Goal: Task Accomplishment & Management: Manage account settings

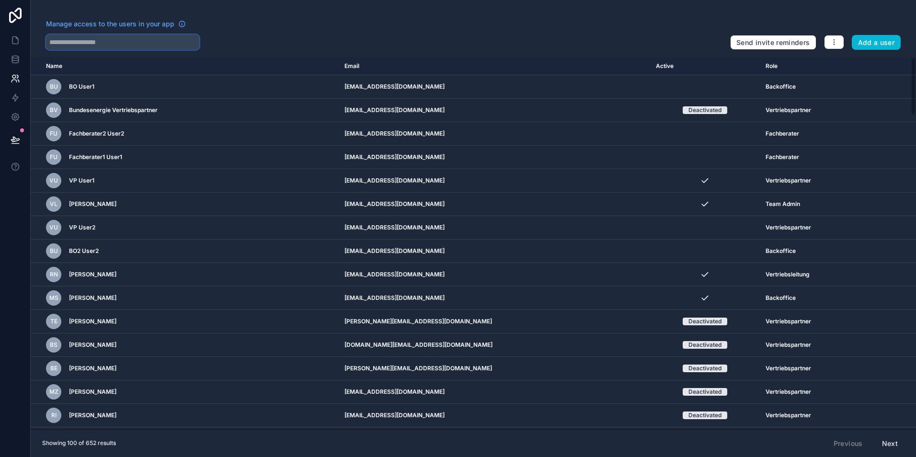
click at [107, 44] on input "text" at bounding box center [122, 42] width 153 height 15
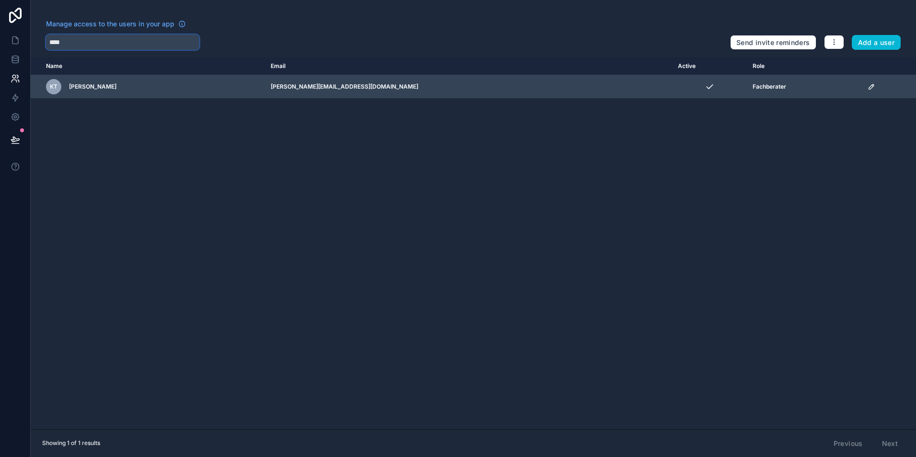
type input "****"
click at [868, 85] on icon "scrollable content" at bounding box center [872, 87] width 8 height 8
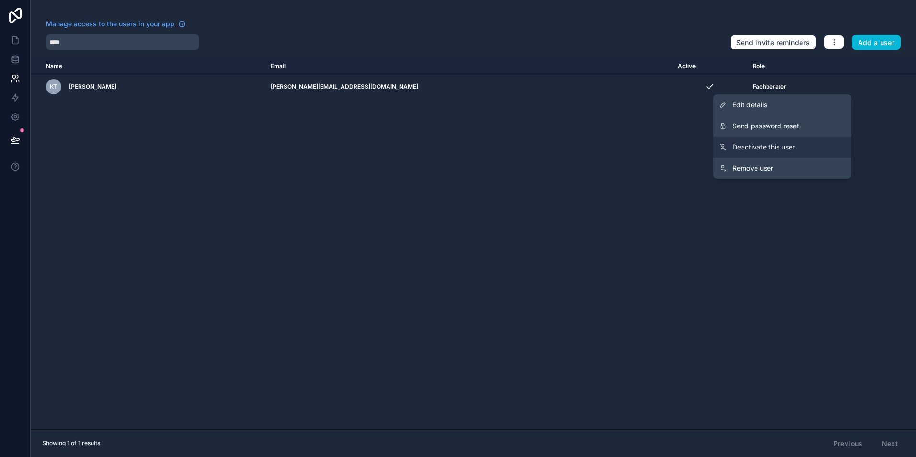
click at [794, 153] on link "Deactivate this user" at bounding box center [783, 147] width 138 height 21
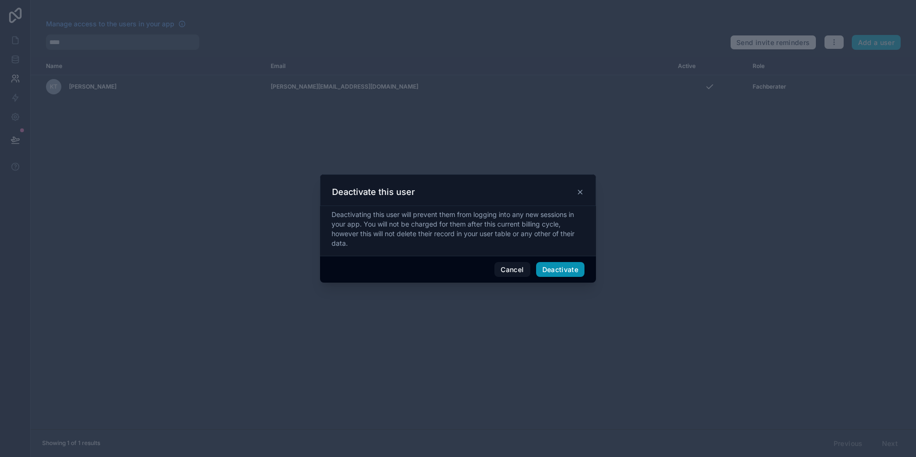
click at [569, 266] on button "Deactivate" at bounding box center [560, 269] width 49 height 15
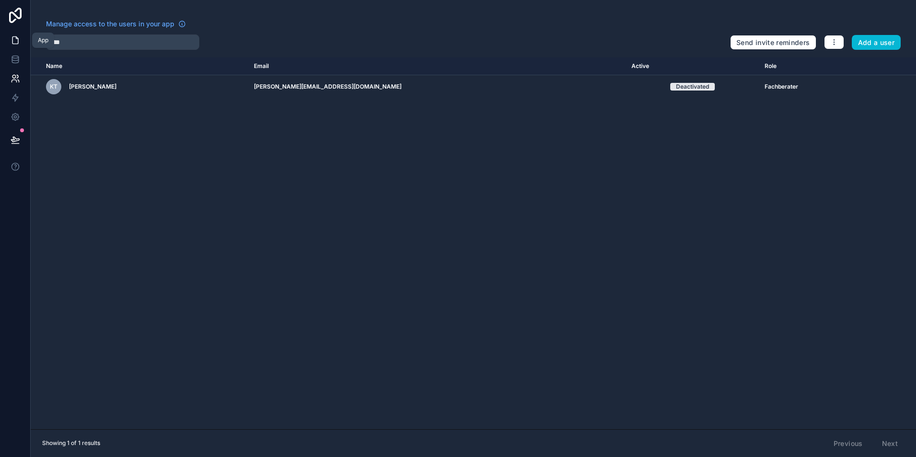
click at [9, 42] on link at bounding box center [15, 40] width 30 height 19
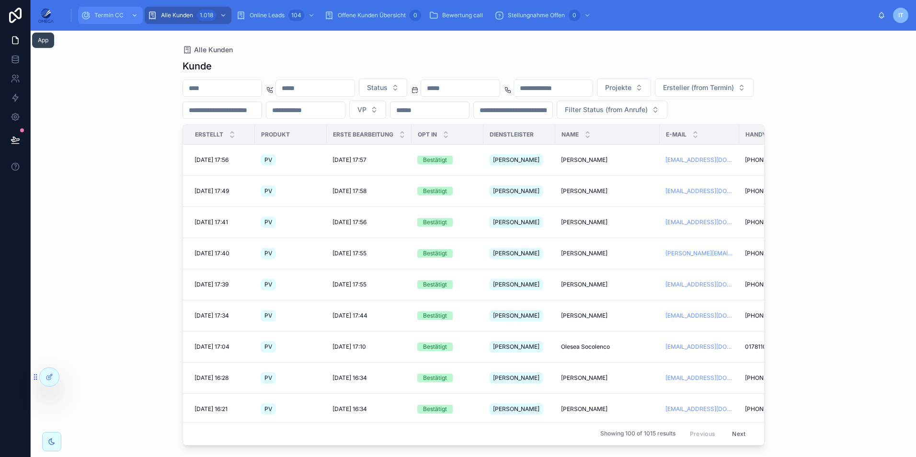
click at [106, 16] on span "Termin CC" at bounding box center [108, 16] width 29 height 8
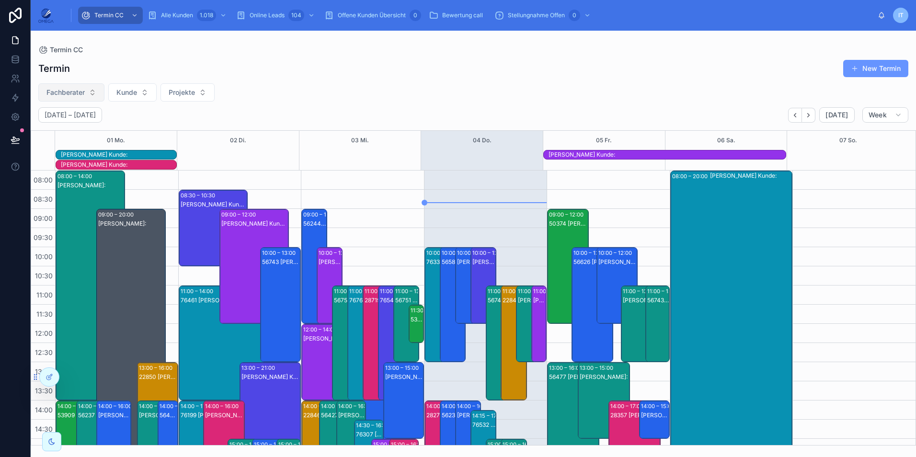
scroll to position [224, 0]
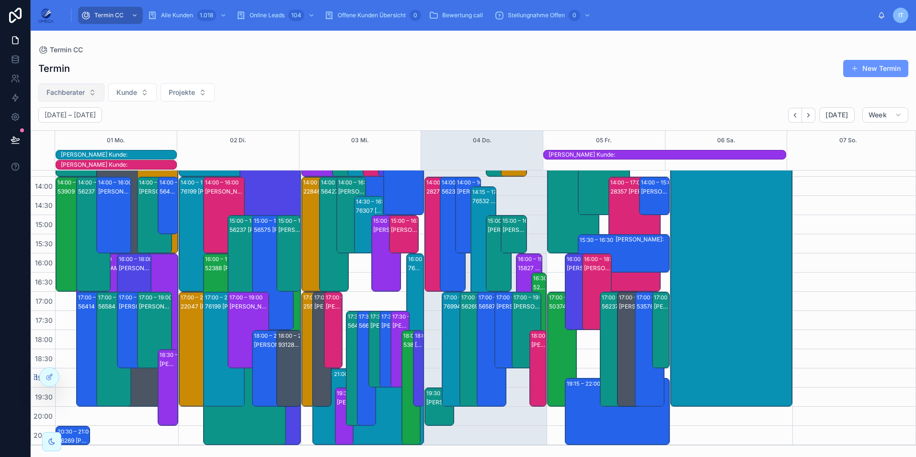
click at [97, 91] on button "Fachberater" at bounding box center [71, 92] width 66 height 18
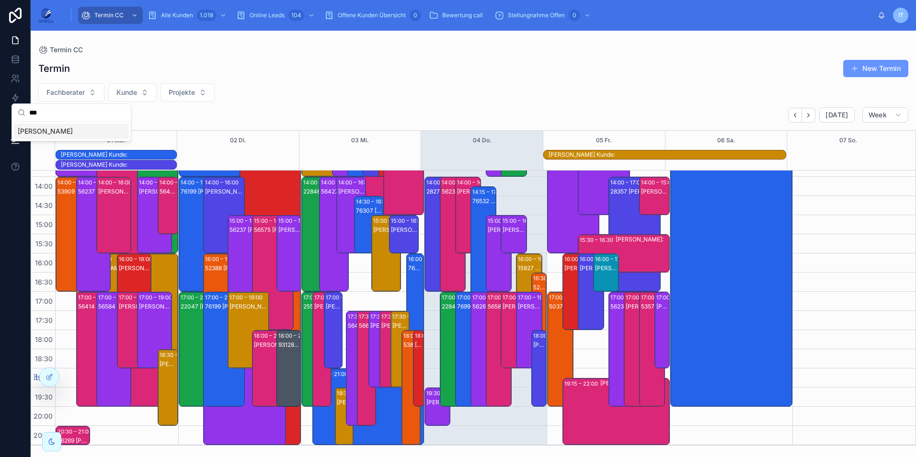
type input "***"
click at [74, 133] on div "[PERSON_NAME]" at bounding box center [71, 131] width 115 height 15
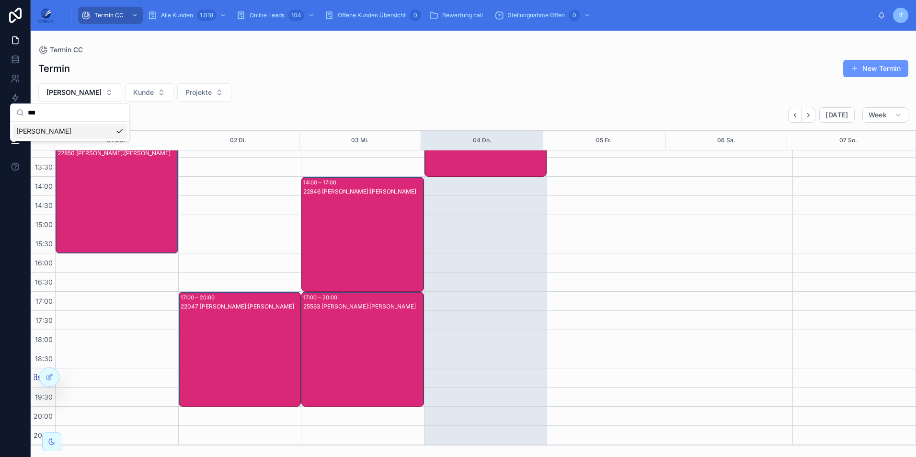
scroll to position [204, 0]
drag, startPoint x: 403, startPoint y: 95, endPoint x: 489, endPoint y: 124, distance: 91.4
click at [404, 94] on div "[PERSON_NAME] Projekte" at bounding box center [474, 92] width 886 height 18
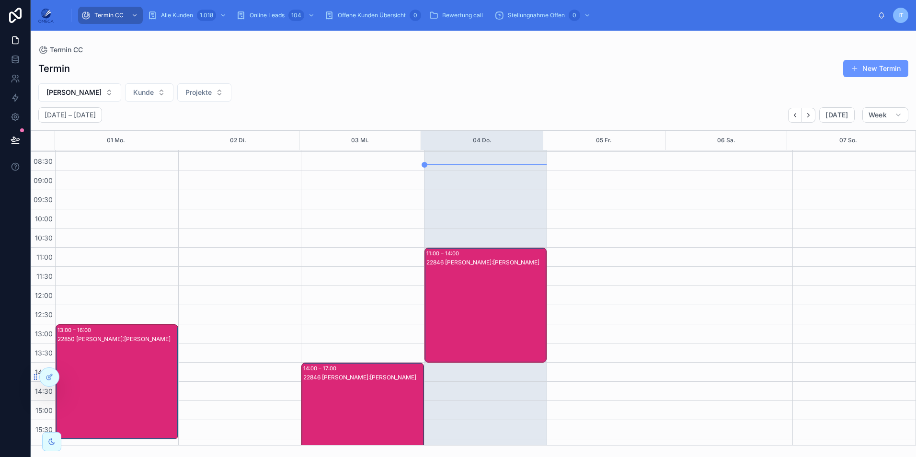
scroll to position [0, 0]
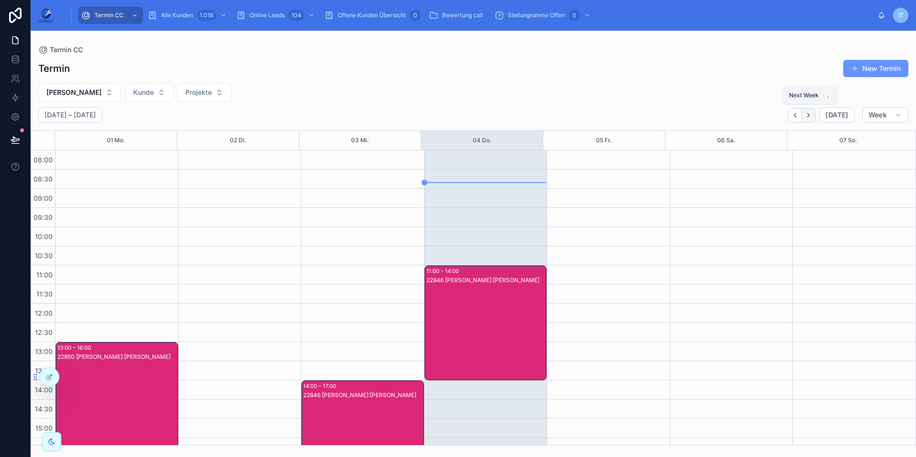
click at [815, 113] on button "Next" at bounding box center [808, 115] width 13 height 15
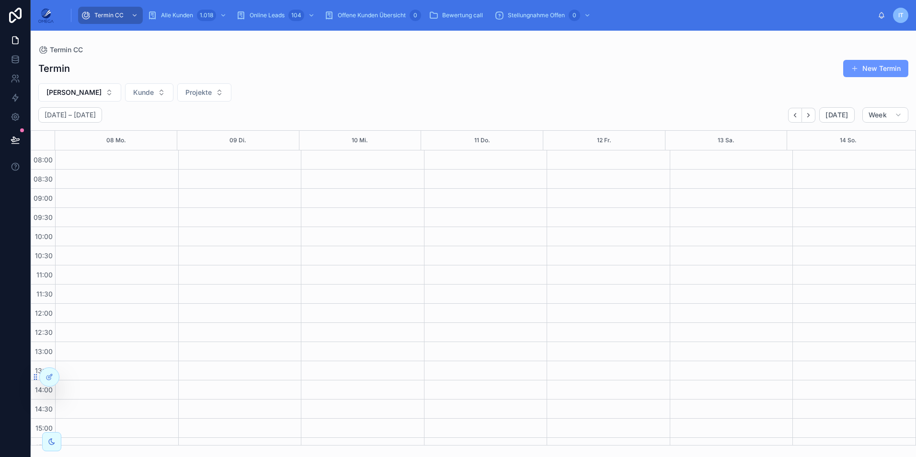
scroll to position [204, 0]
click at [799, 118] on icon "Back" at bounding box center [795, 115] width 7 height 7
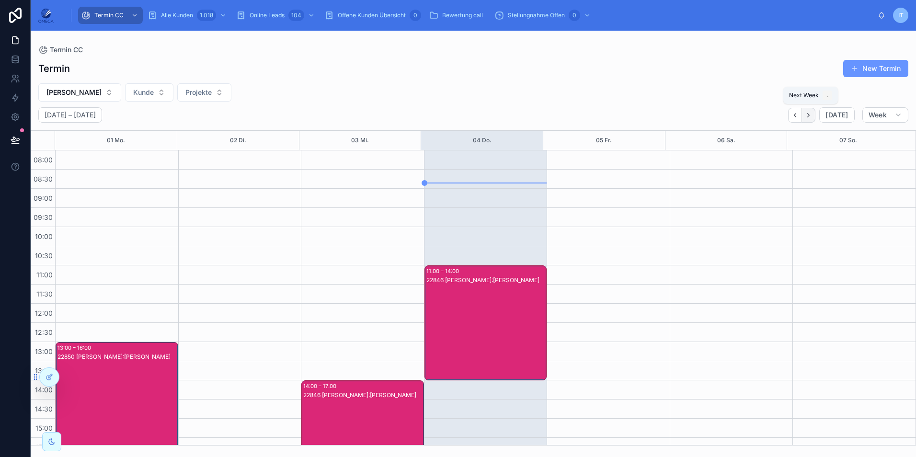
click at [815, 116] on button "Next" at bounding box center [808, 115] width 13 height 15
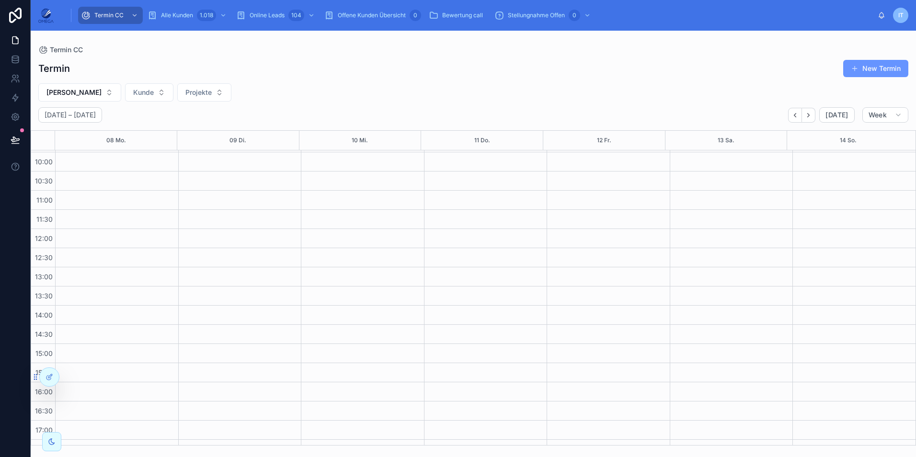
scroll to position [204, 0]
click at [812, 115] on icon "Next" at bounding box center [808, 115] width 7 height 7
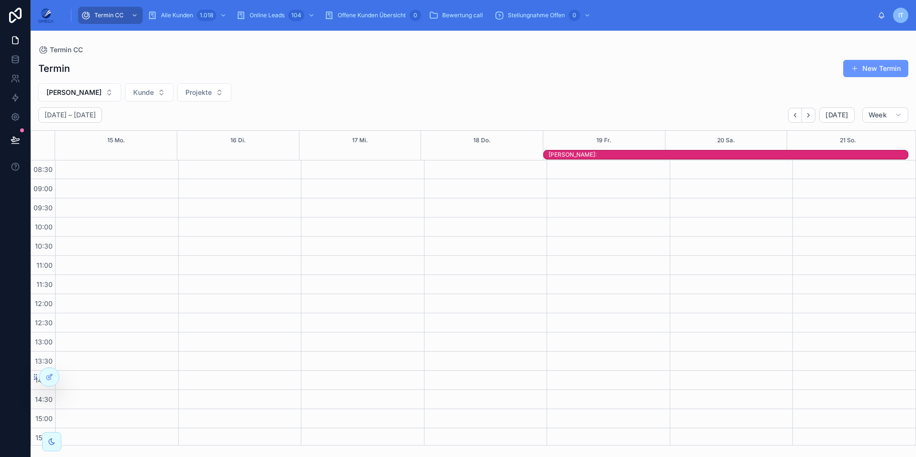
scroll to position [12, 0]
click at [794, 117] on icon "Back" at bounding box center [795, 115] width 7 height 7
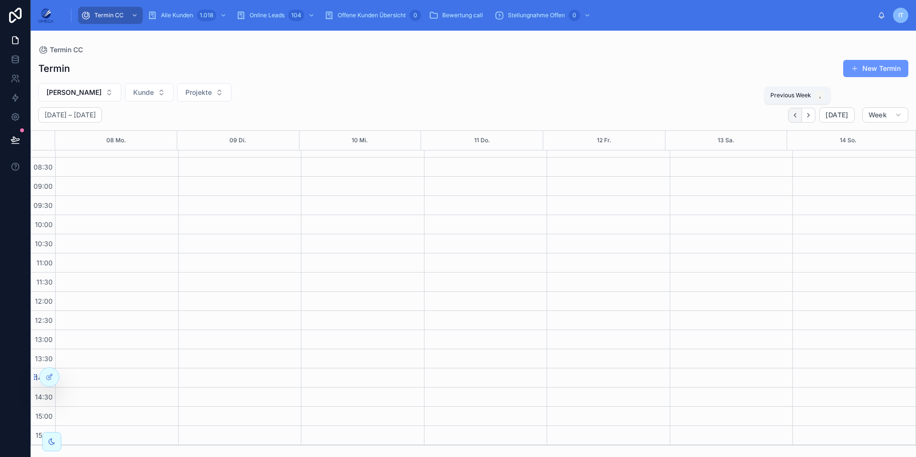
click at [796, 116] on icon "Back" at bounding box center [795, 115] width 7 height 7
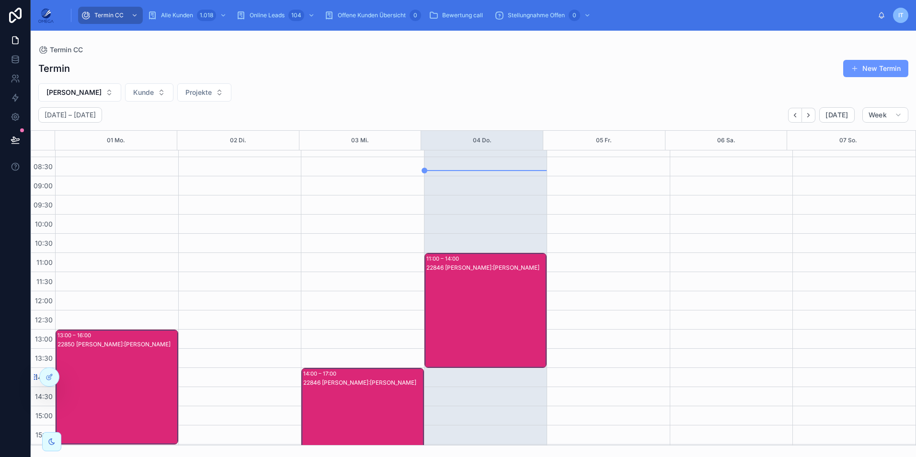
scroll to position [12, 0]
click at [812, 113] on icon "Next" at bounding box center [808, 115] width 7 height 7
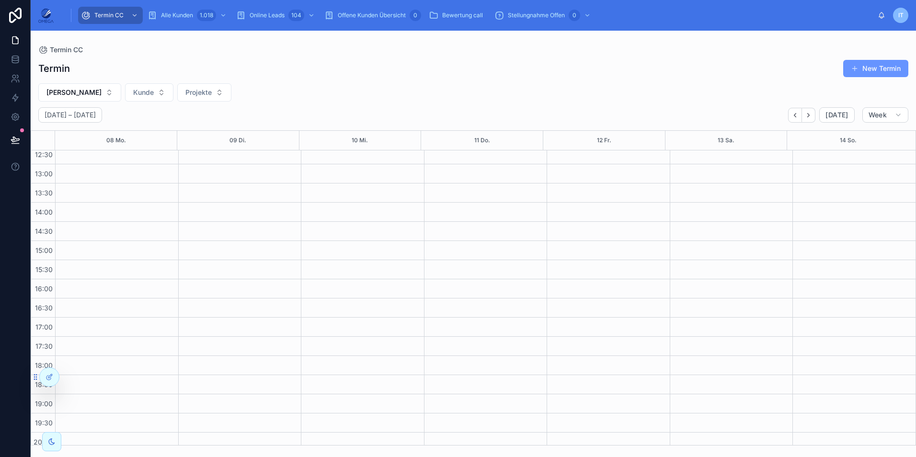
scroll to position [204, 0]
click at [795, 114] on icon "Back" at bounding box center [795, 115] width 7 height 7
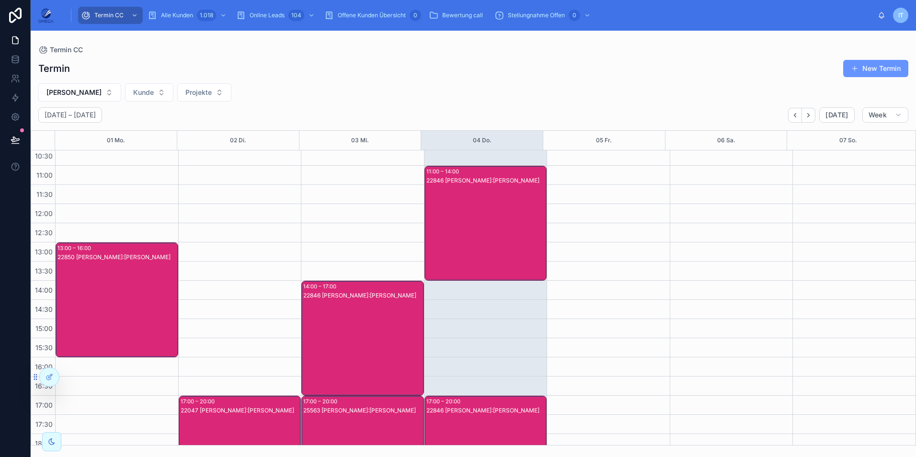
scroll to position [60, 0]
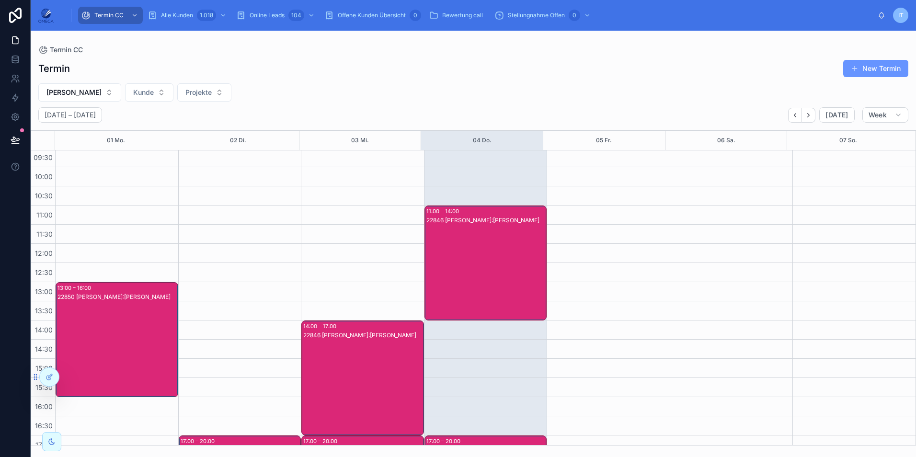
click at [499, 261] on div "22846 [PERSON_NAME]:[PERSON_NAME]" at bounding box center [487, 272] width 120 height 113
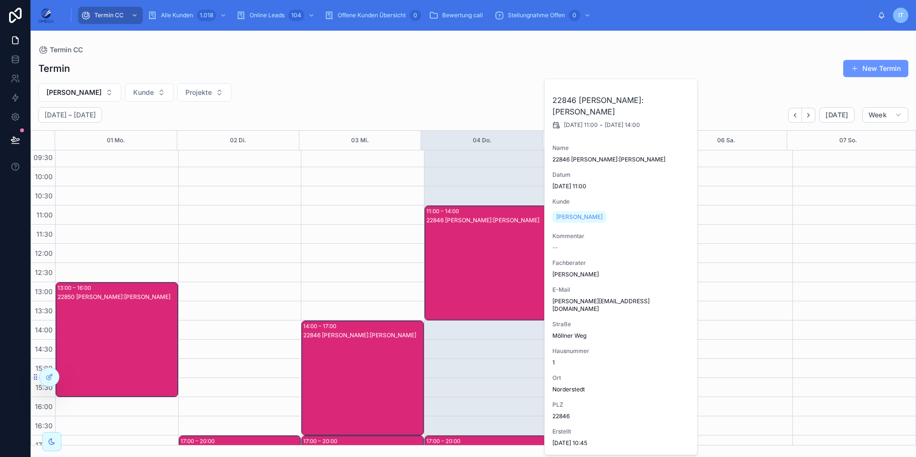
click at [499, 261] on div "22846 [PERSON_NAME]:[PERSON_NAME]" at bounding box center [487, 272] width 120 height 113
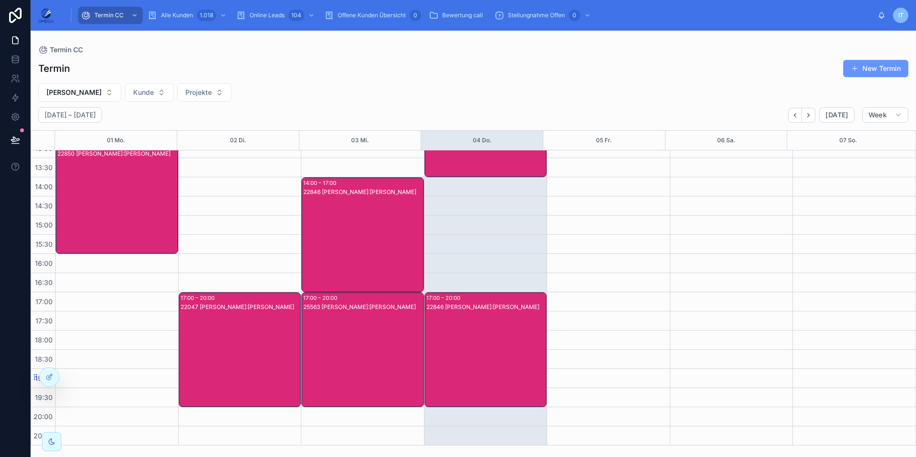
scroll to position [204, 0]
click at [808, 112] on icon "Next" at bounding box center [808, 115] width 7 height 7
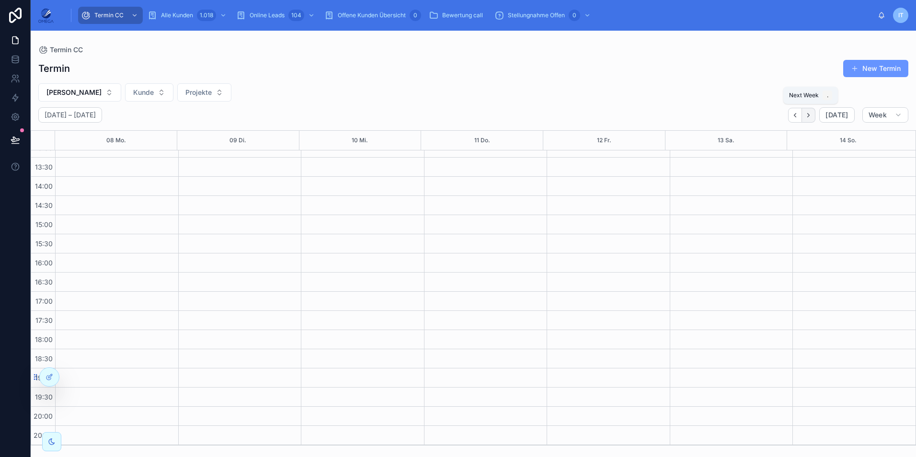
click at [809, 113] on icon "Next" at bounding box center [808, 115] width 7 height 7
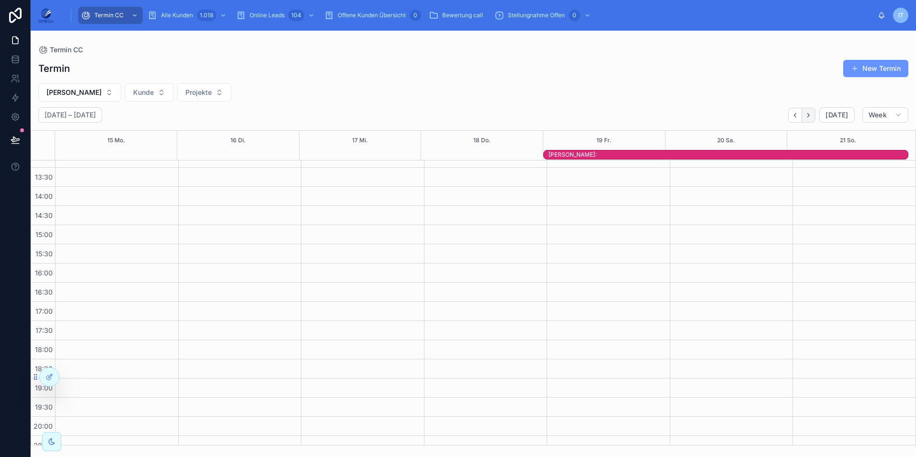
click at [812, 117] on icon "Next" at bounding box center [808, 115] width 7 height 7
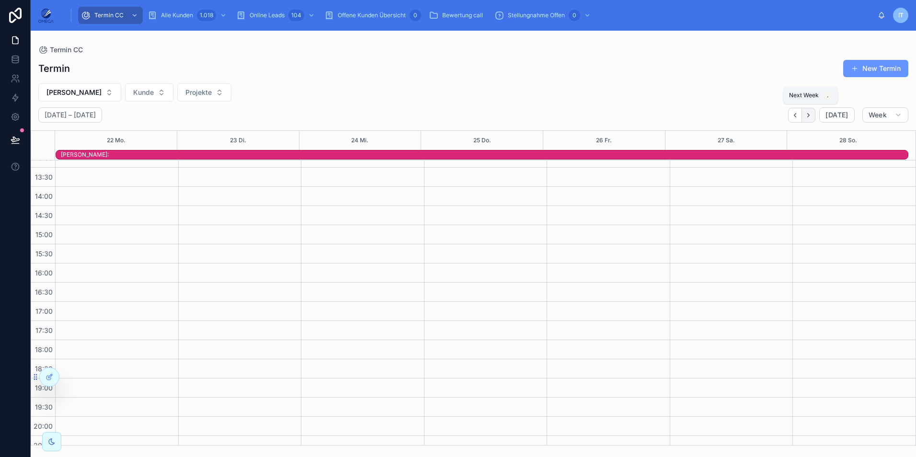
click at [810, 117] on icon "Next" at bounding box center [809, 115] width 2 height 4
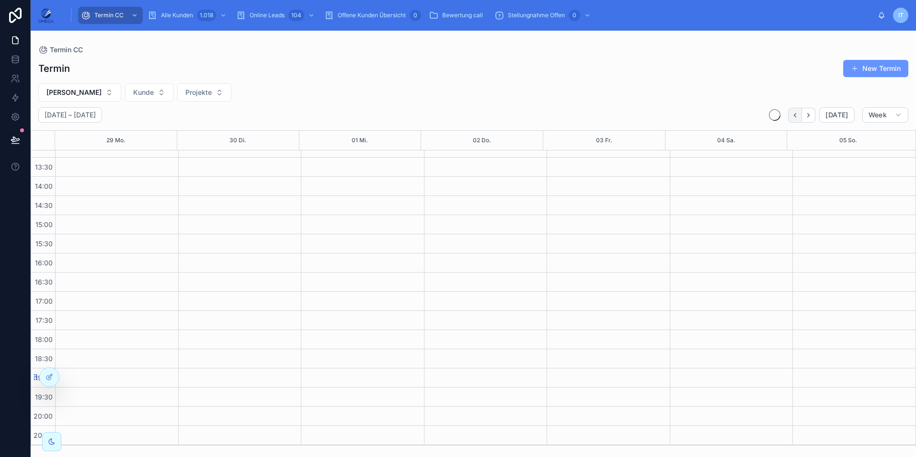
click at [797, 117] on icon "Back" at bounding box center [795, 115] width 7 height 7
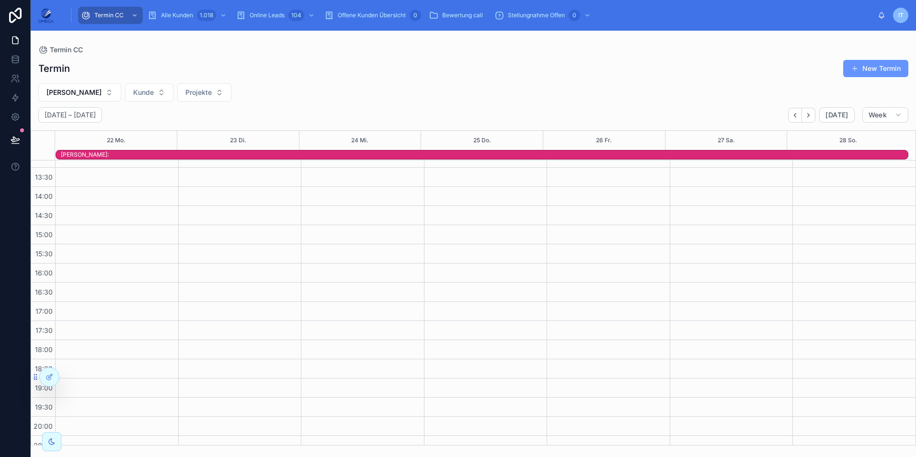
click at [383, 155] on div "[PERSON_NAME]:" at bounding box center [484, 155] width 847 height 8
click at [475, 88] on div "[PERSON_NAME] Projekte" at bounding box center [474, 92] width 886 height 18
click at [19, 75] on icon at bounding box center [16, 79] width 10 height 10
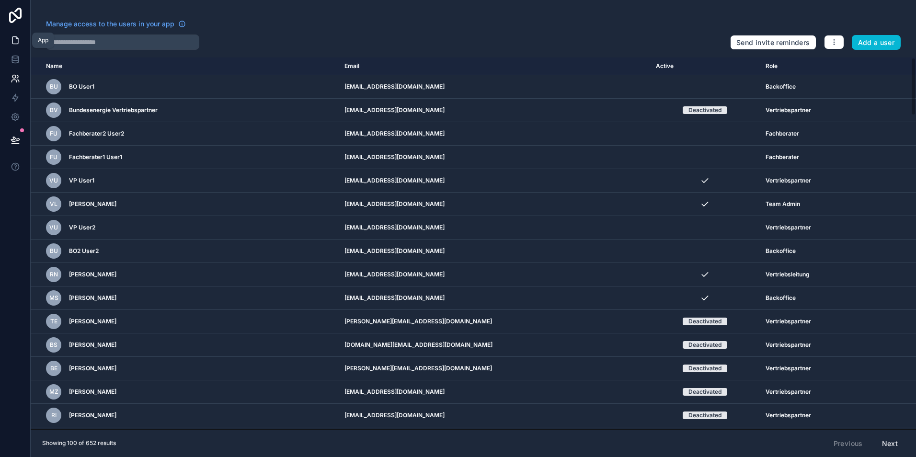
click at [6, 42] on link at bounding box center [15, 40] width 30 height 19
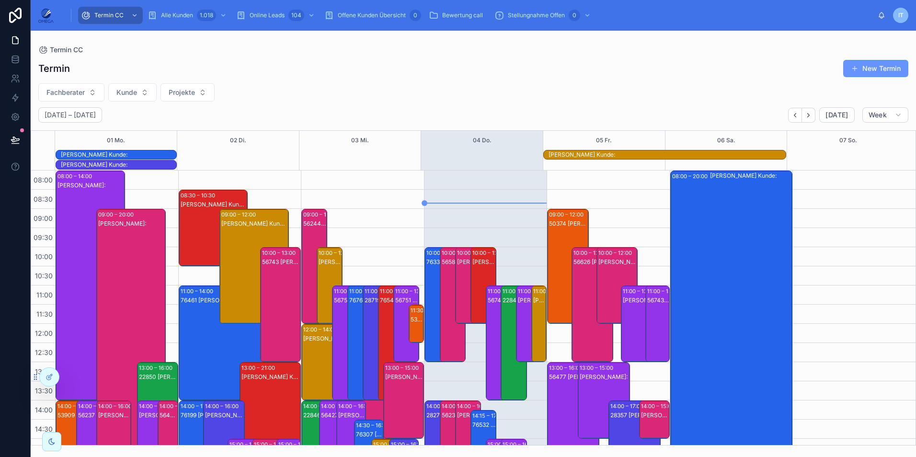
scroll to position [224, 0]
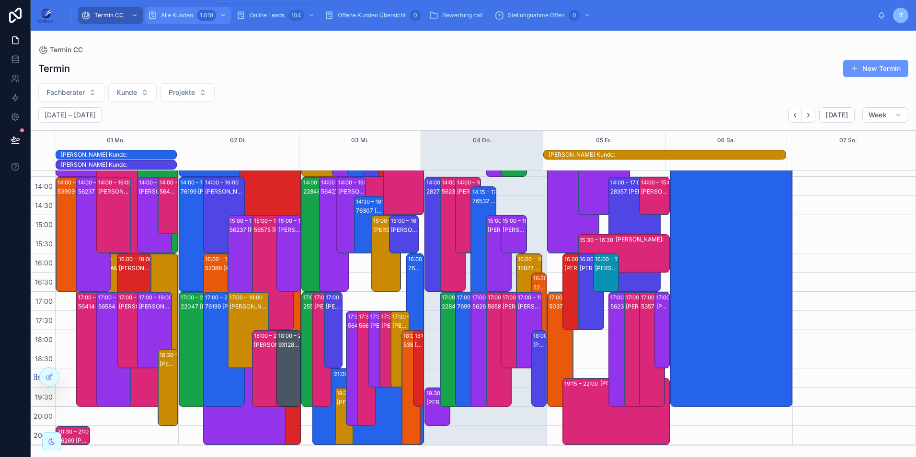
click at [171, 20] on div "Alle Kunden 1.018" at bounding box center [188, 15] width 81 height 15
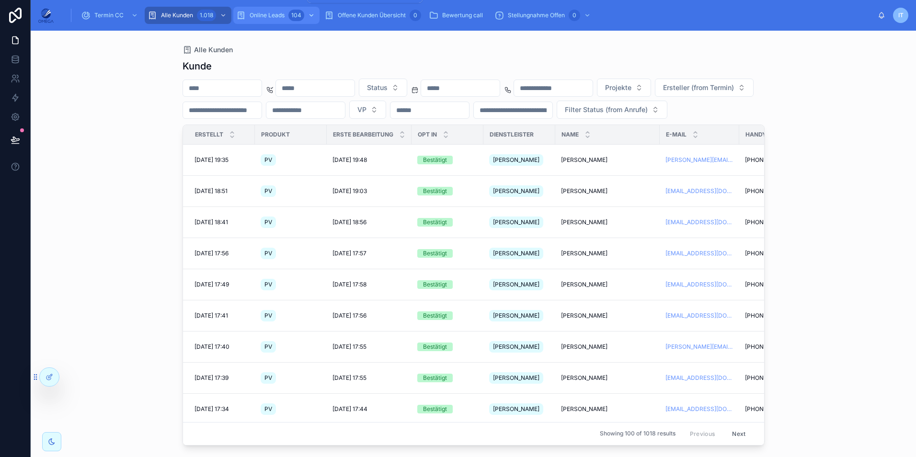
click at [291, 20] on div "104" at bounding box center [296, 16] width 16 height 12
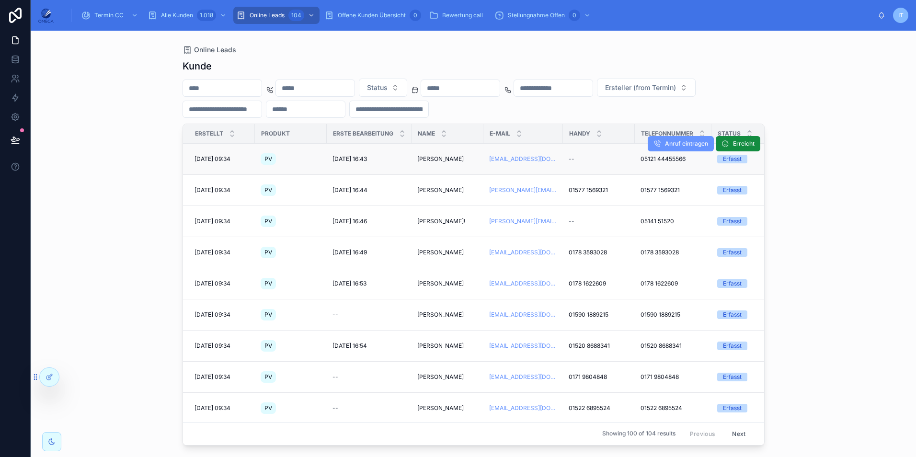
click at [449, 163] on span "[PERSON_NAME]" at bounding box center [440, 159] width 46 height 8
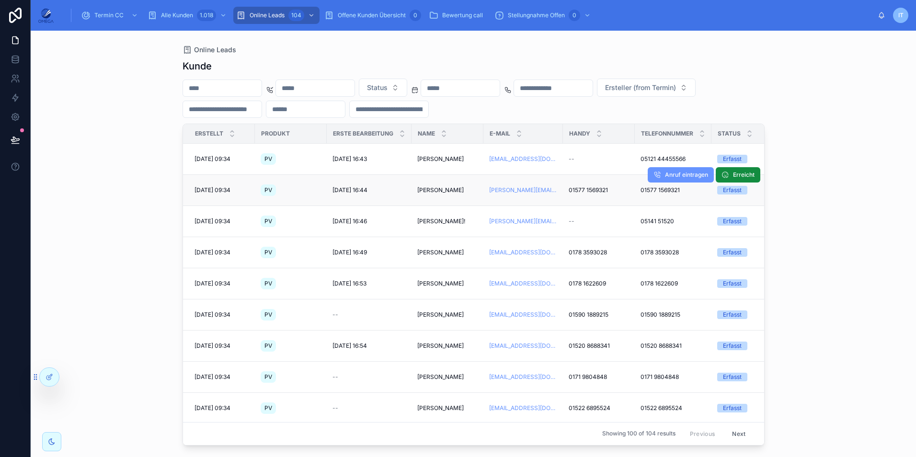
click at [441, 193] on span "[PERSON_NAME]" at bounding box center [440, 190] width 46 height 8
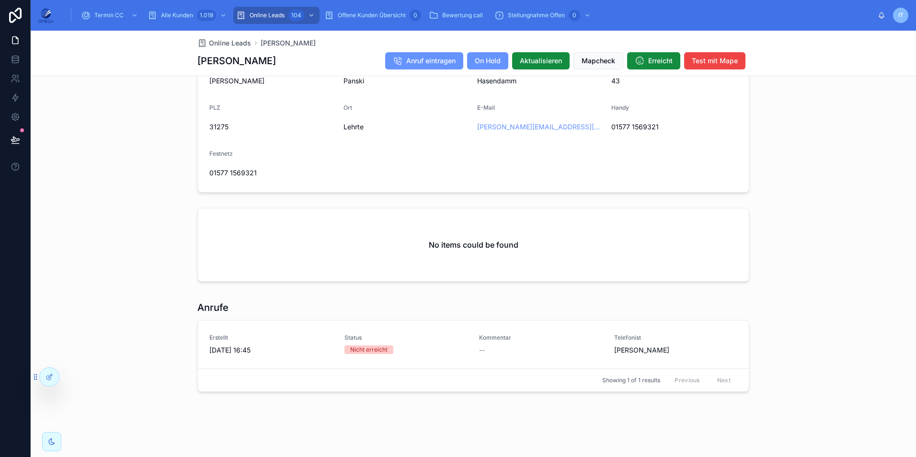
scroll to position [676, 0]
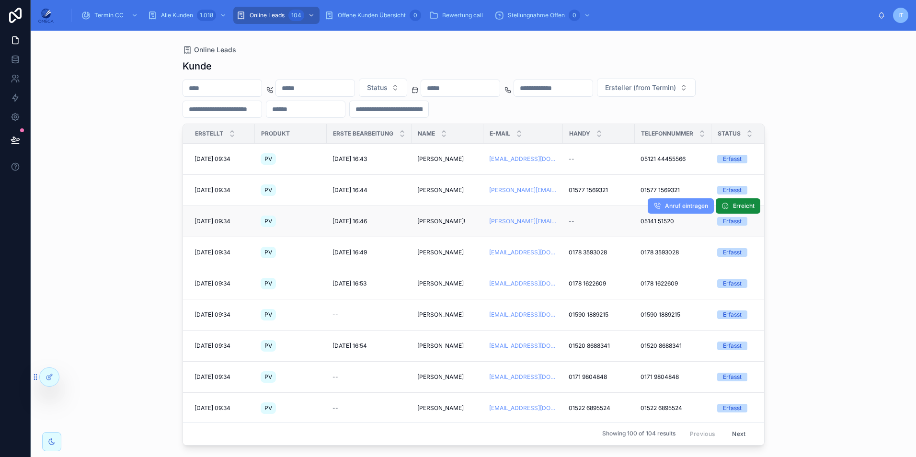
click at [440, 224] on span "[PERSON_NAME]!" at bounding box center [441, 222] width 48 height 8
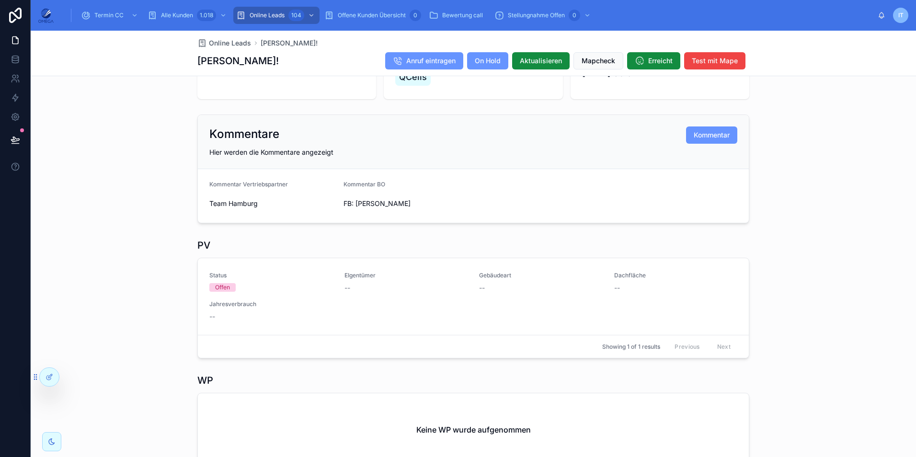
scroll to position [177, 0]
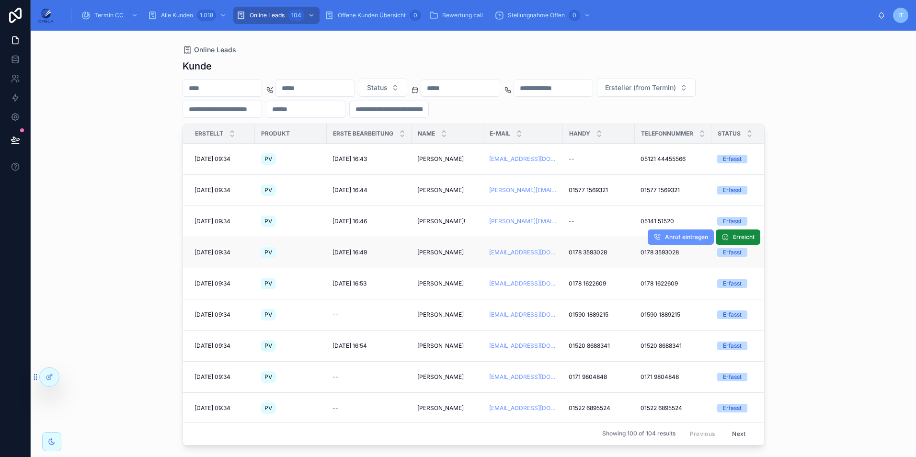
click at [442, 253] on span "[PERSON_NAME]" at bounding box center [440, 253] width 46 height 8
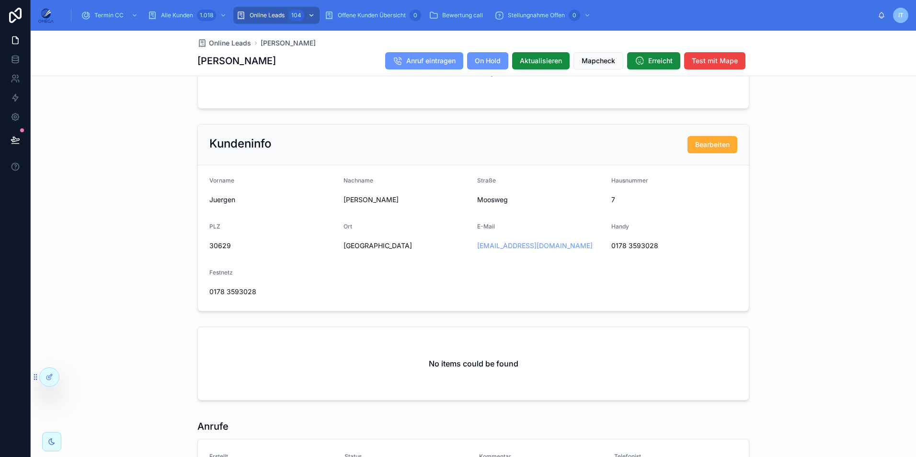
scroll to position [559, 0]
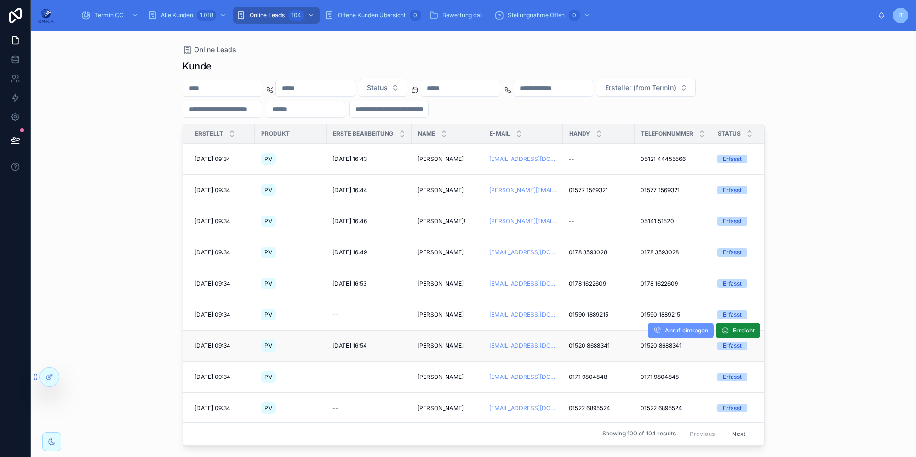
click at [445, 345] on span "[PERSON_NAME]" at bounding box center [440, 346] width 46 height 8
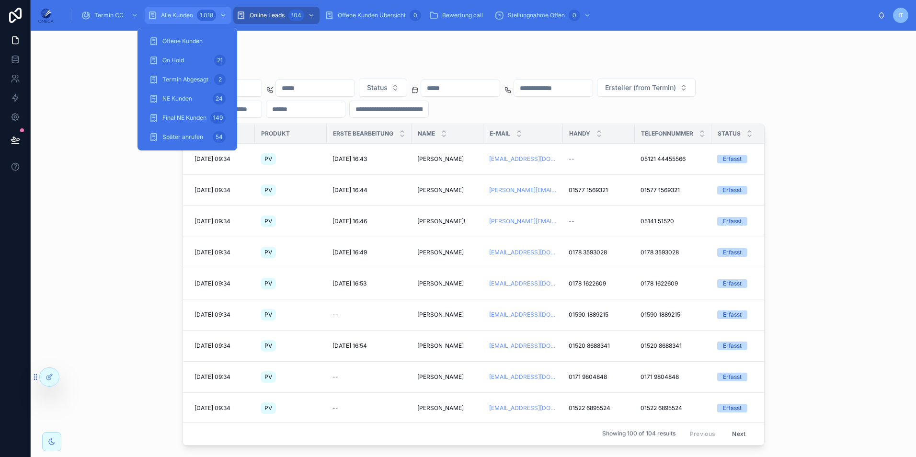
click at [205, 17] on div "1.018" at bounding box center [206, 16] width 19 height 12
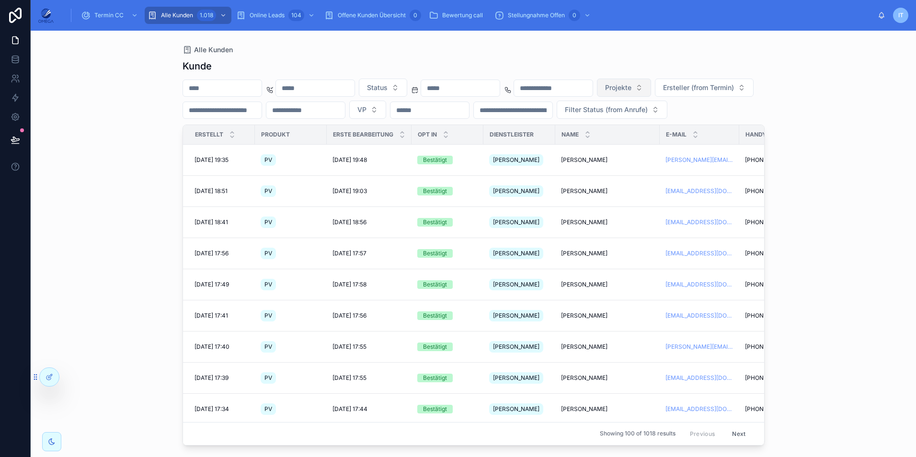
click at [632, 91] on span "Projekte" at bounding box center [618, 88] width 26 height 10
type input "**"
click at [694, 123] on div "QC [GEOGRAPHIC_DATA]" at bounding box center [721, 126] width 115 height 15
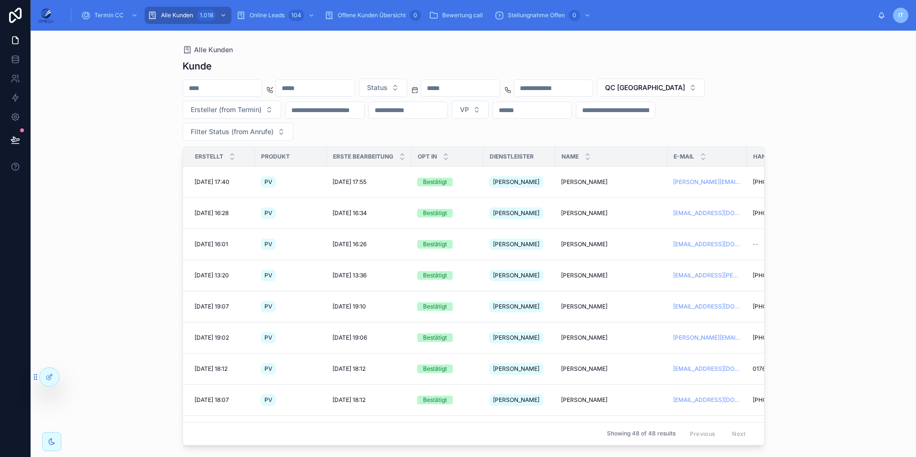
click at [805, 147] on div "Alle Kunden Kunde Status QC [PERSON_NAME] (from Termin) VP Filter Status (from …" at bounding box center [474, 244] width 886 height 427
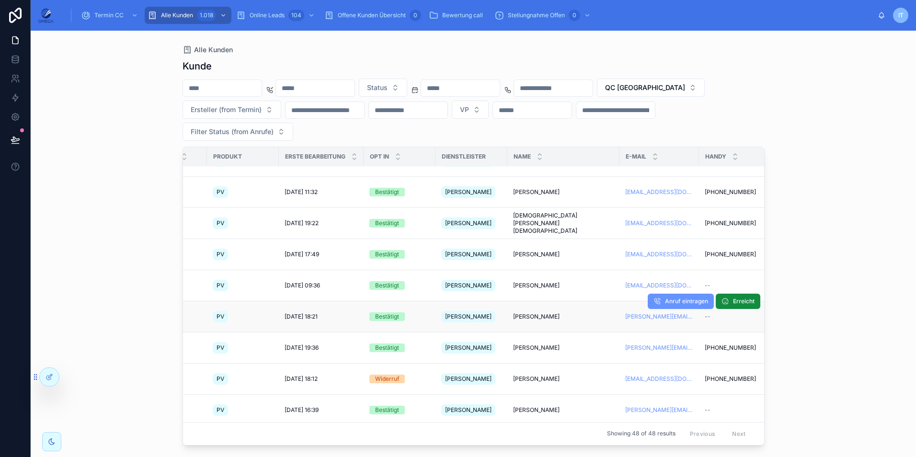
scroll to position [431, 48]
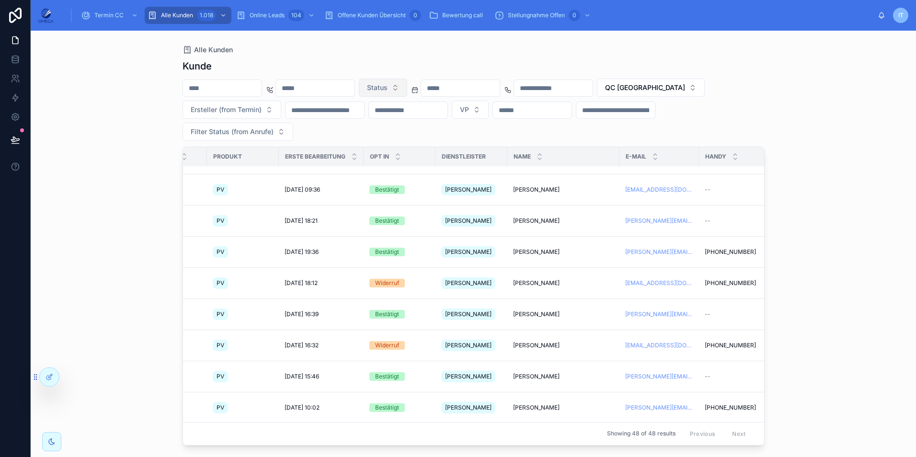
click at [407, 94] on button "Status" at bounding box center [383, 88] width 48 height 18
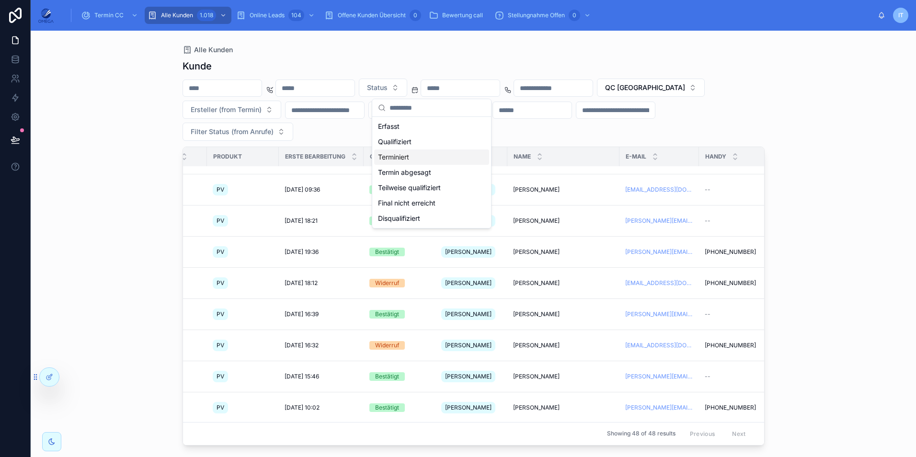
click at [413, 156] on div "Terminiert" at bounding box center [431, 157] width 115 height 15
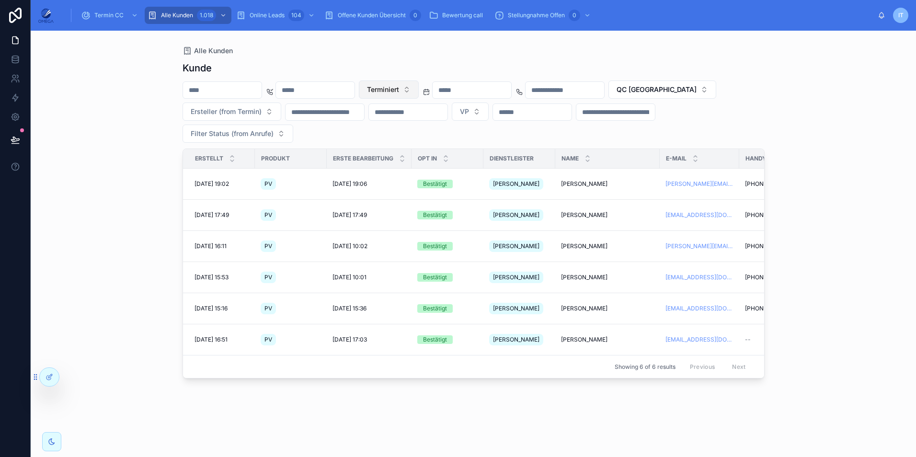
click at [399, 92] on span "Terminiert" at bounding box center [383, 90] width 32 height 10
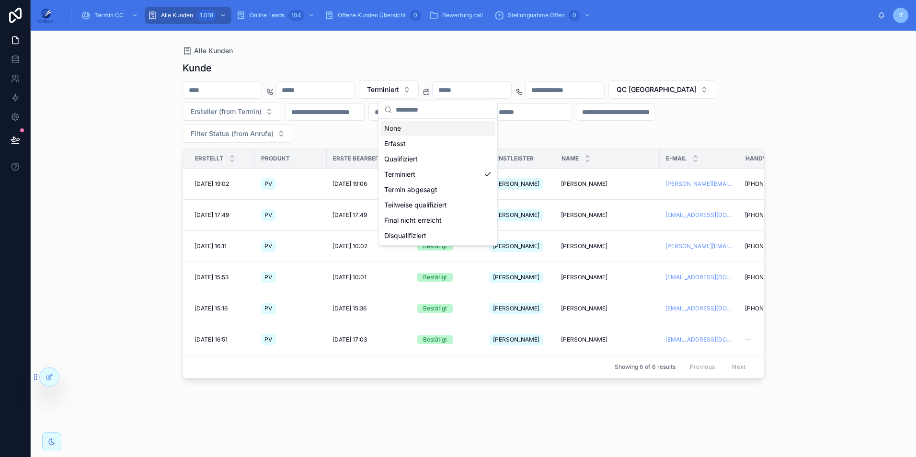
click at [431, 127] on div "None" at bounding box center [438, 128] width 115 height 15
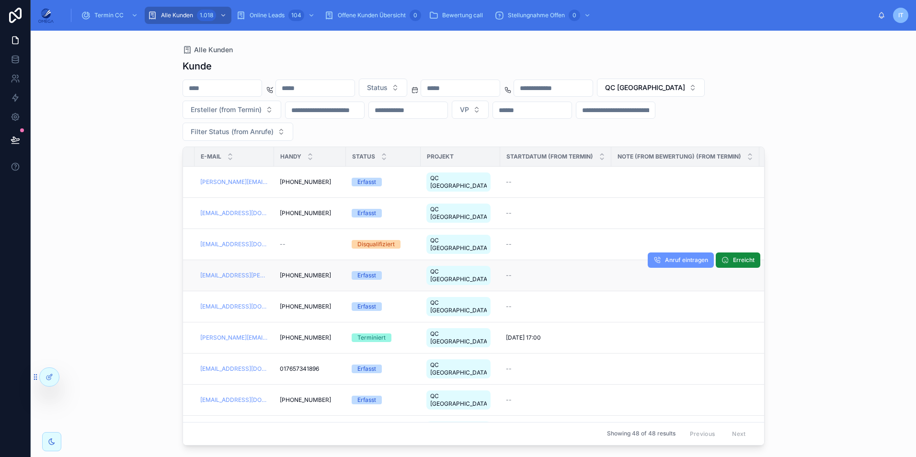
scroll to position [0, 479]
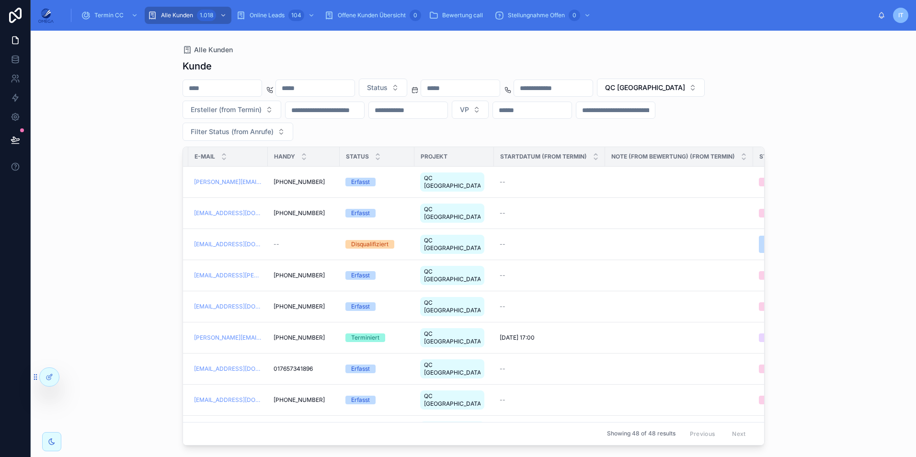
click at [827, 130] on div "Alle Kunden Kunde Status QC [PERSON_NAME] (from Termin) VP Filter Status (from …" at bounding box center [474, 244] width 886 height 427
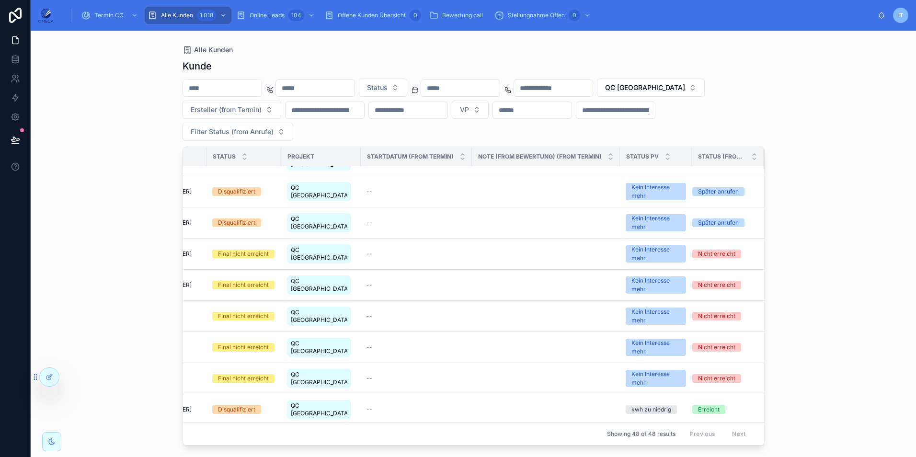
scroll to position [863, 605]
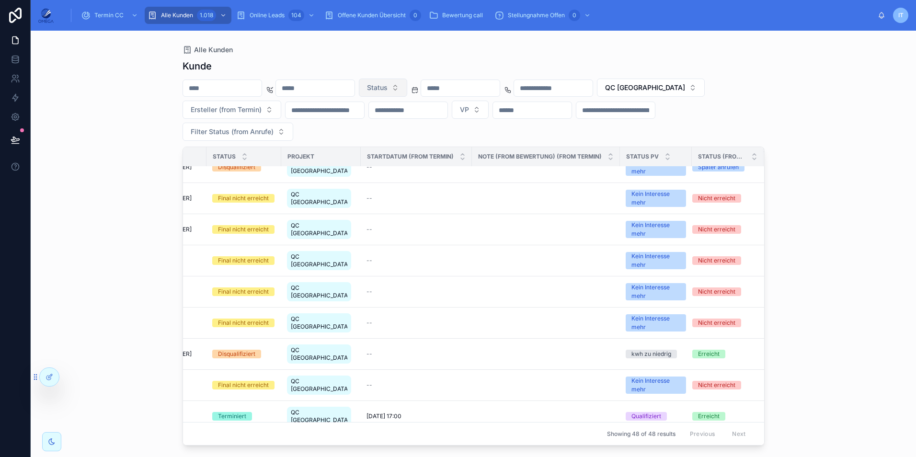
click at [388, 85] on span "Status" at bounding box center [377, 88] width 21 height 10
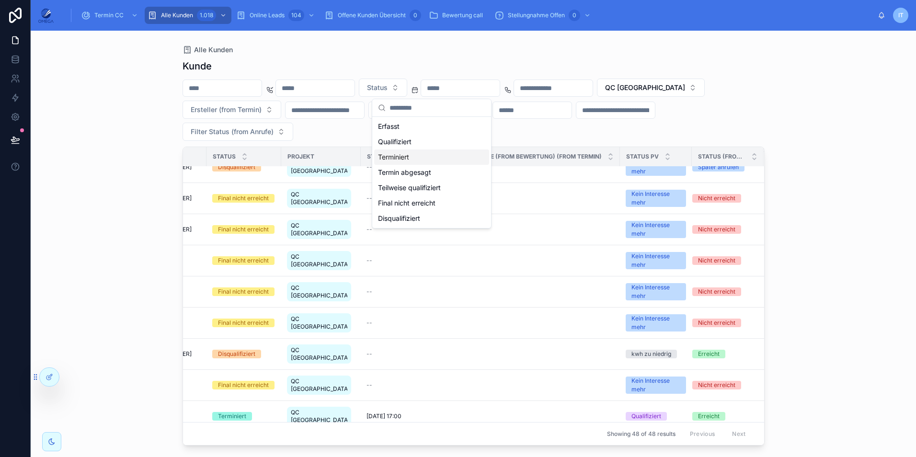
click at [417, 156] on div "Terminiert" at bounding box center [431, 157] width 115 height 15
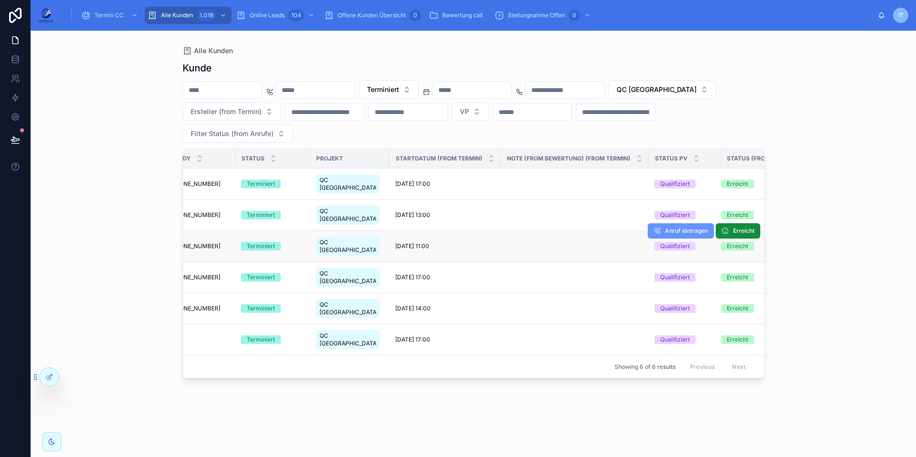
scroll to position [0, 598]
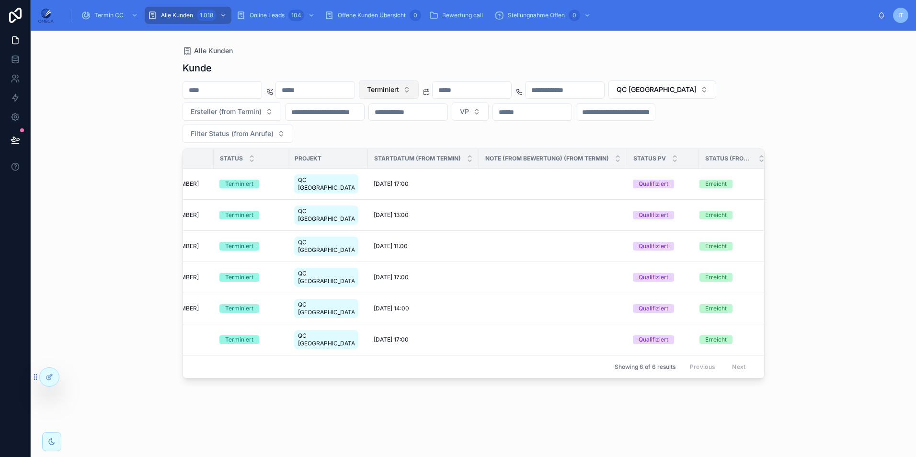
click at [419, 91] on button "Terminiert" at bounding box center [389, 90] width 60 height 18
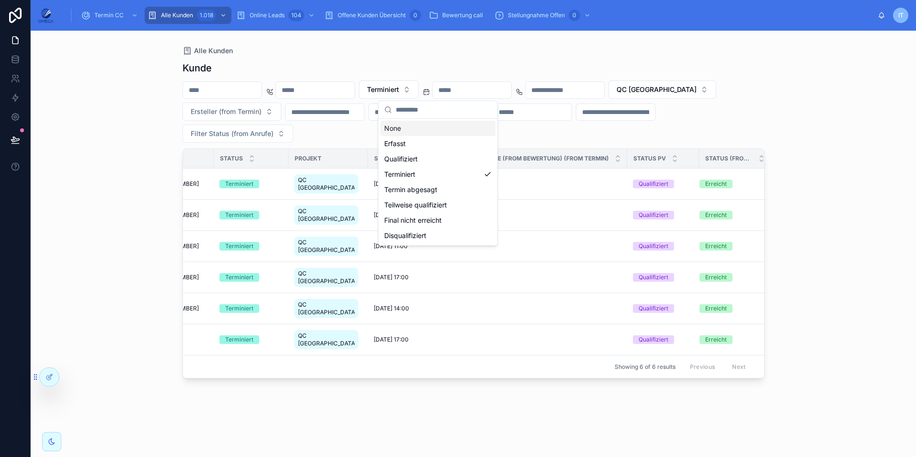
click at [436, 125] on div "None" at bounding box center [438, 128] width 115 height 15
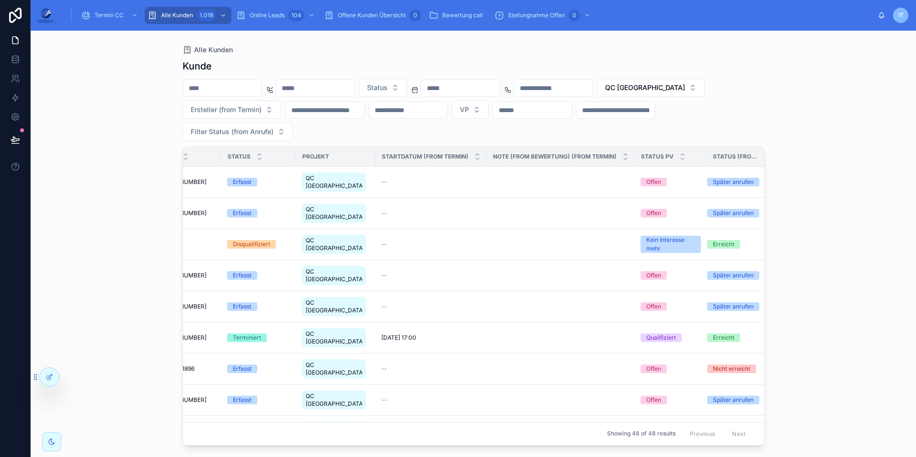
click at [837, 155] on div "Alle Kunden Kunde Status QC [PERSON_NAME] (from Termin) VP Filter Status (from …" at bounding box center [474, 244] width 886 height 427
click at [120, 12] on span "Termin CC" at bounding box center [108, 16] width 29 height 8
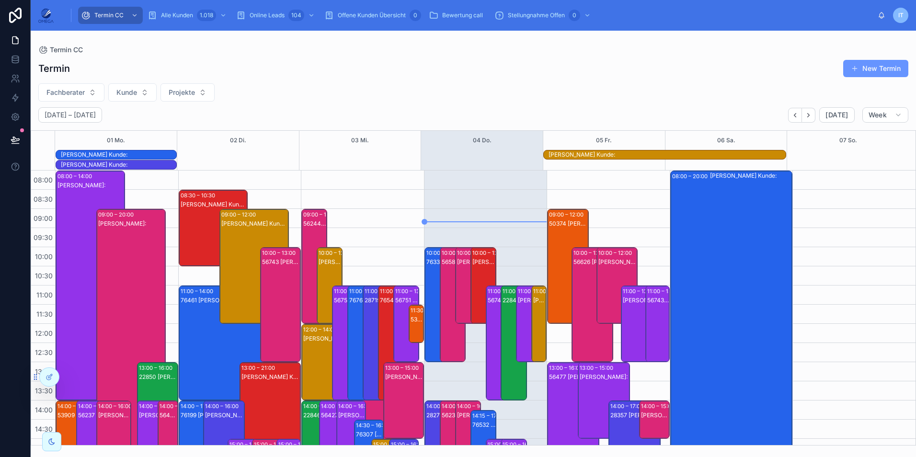
scroll to position [224, 0]
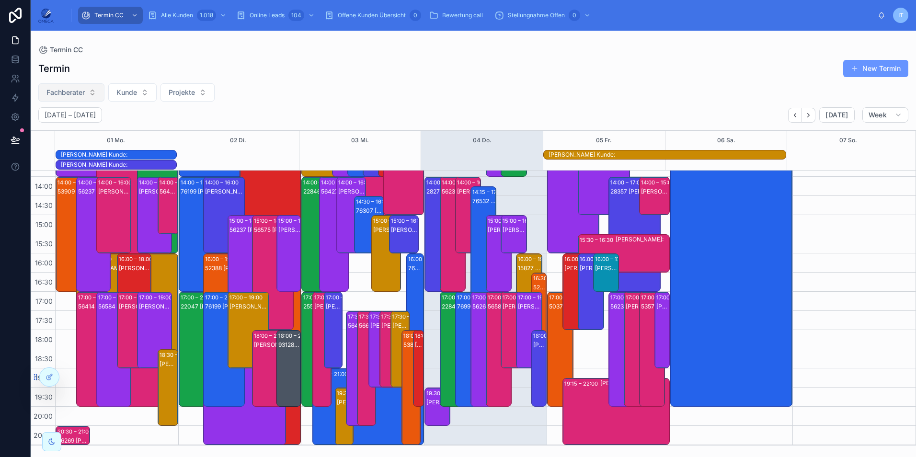
click at [96, 92] on button "Fachberater" at bounding box center [71, 92] width 66 height 18
type input "*"
click at [298, 107] on div "Termin New Termin Fachberater Kunde Projekte [DATE] – [DATE] [DATE] Week 01 Mo.…" at bounding box center [474, 250] width 886 height 392
click at [190, 97] on button "Projekte" at bounding box center [188, 92] width 54 height 18
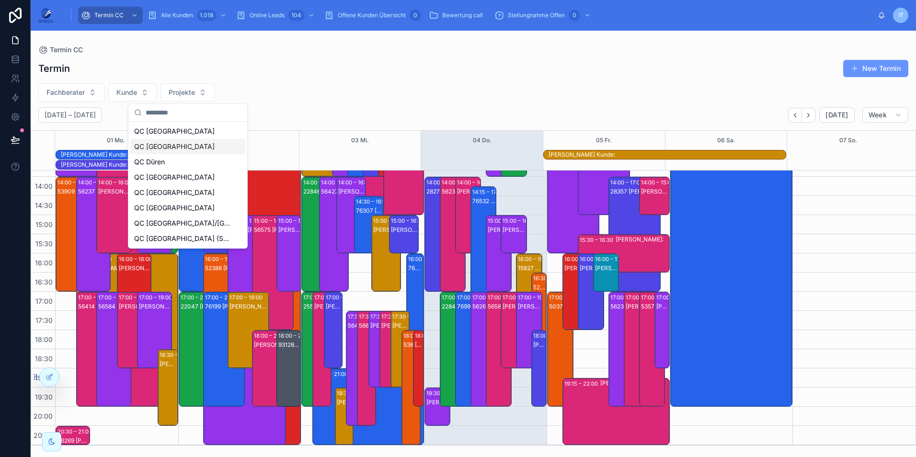
click at [184, 142] on div "QC [GEOGRAPHIC_DATA]" at bounding box center [187, 146] width 115 height 15
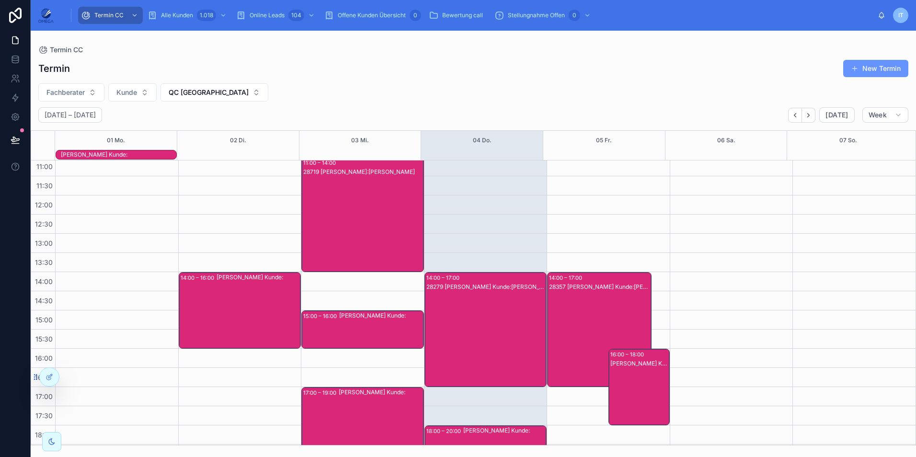
scroll to position [118, 0]
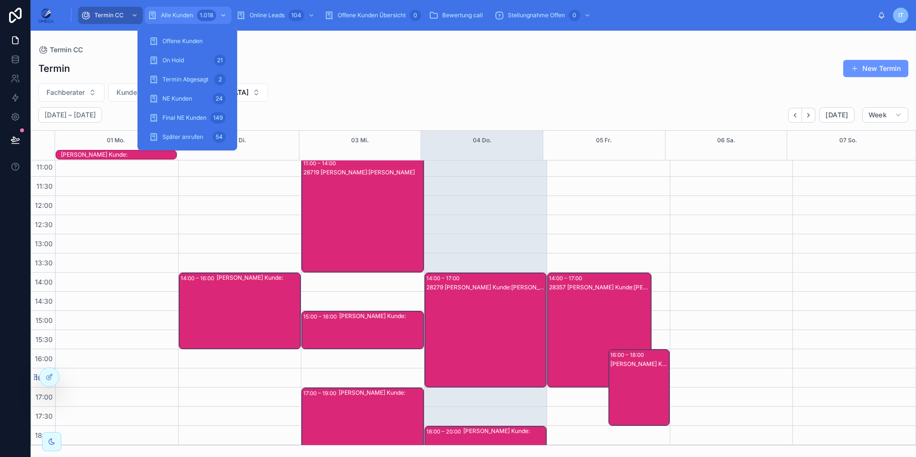
click at [208, 14] on div "1.018" at bounding box center [206, 16] width 19 height 12
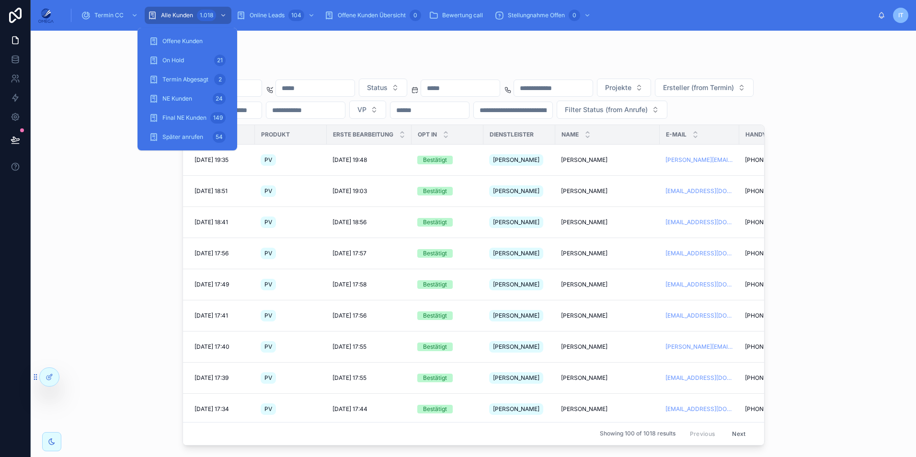
click at [414, 65] on div "Kunde" at bounding box center [474, 65] width 582 height 13
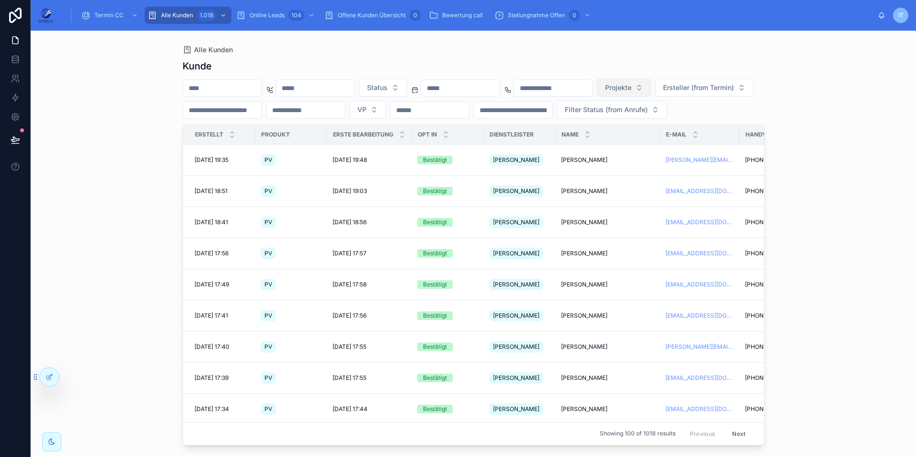
click at [632, 87] on span "Projekte" at bounding box center [618, 88] width 26 height 10
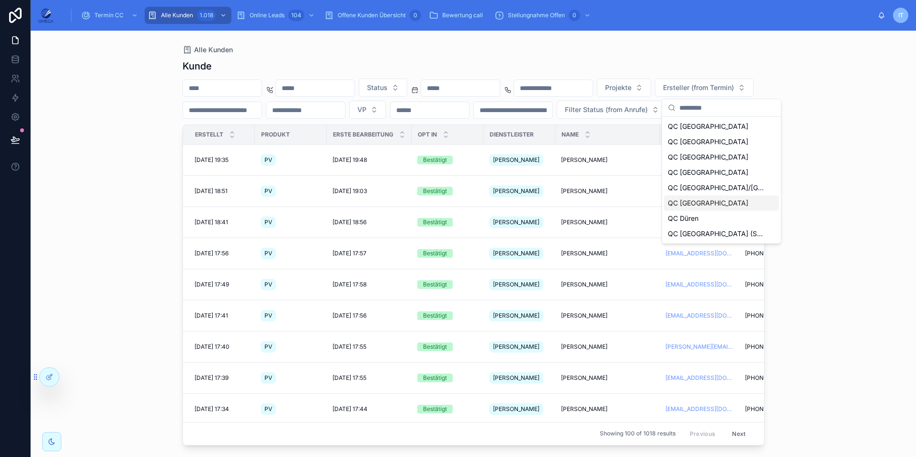
click at [715, 209] on div "QC [GEOGRAPHIC_DATA]" at bounding box center [721, 203] width 115 height 15
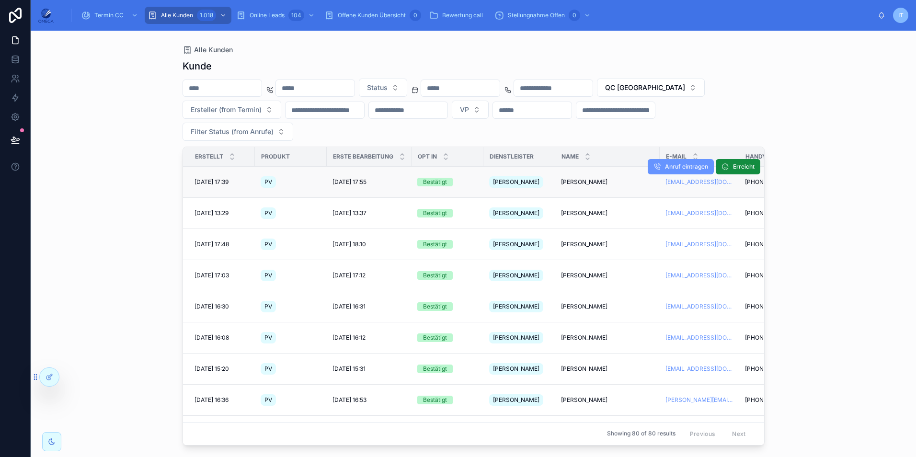
click at [583, 178] on span "[PERSON_NAME]" at bounding box center [584, 182] width 46 height 8
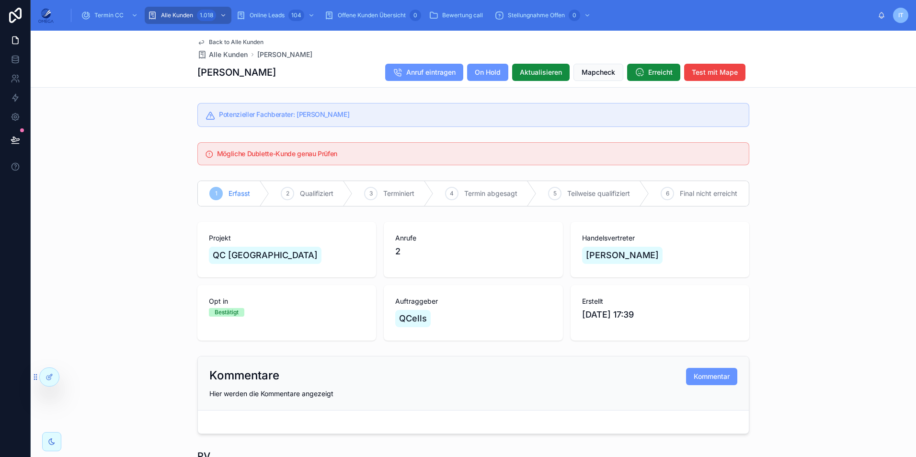
click at [228, 39] on span "Back to Alle Kunden" at bounding box center [236, 42] width 55 height 8
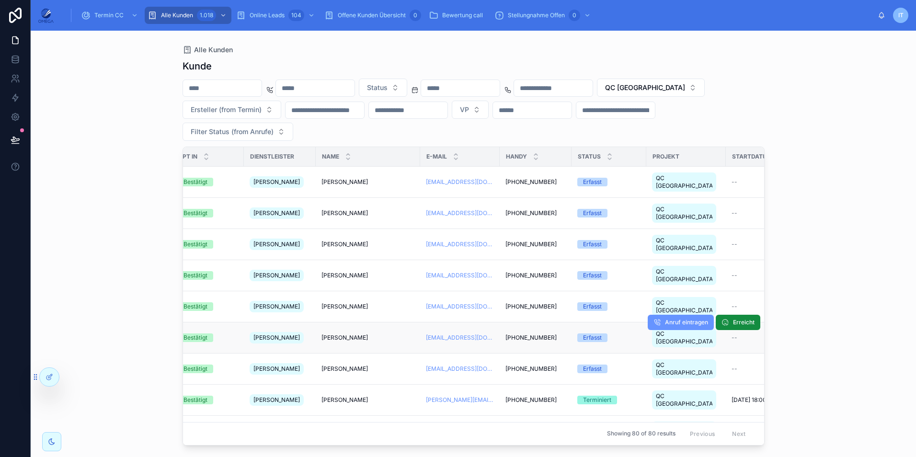
scroll to position [0, 240]
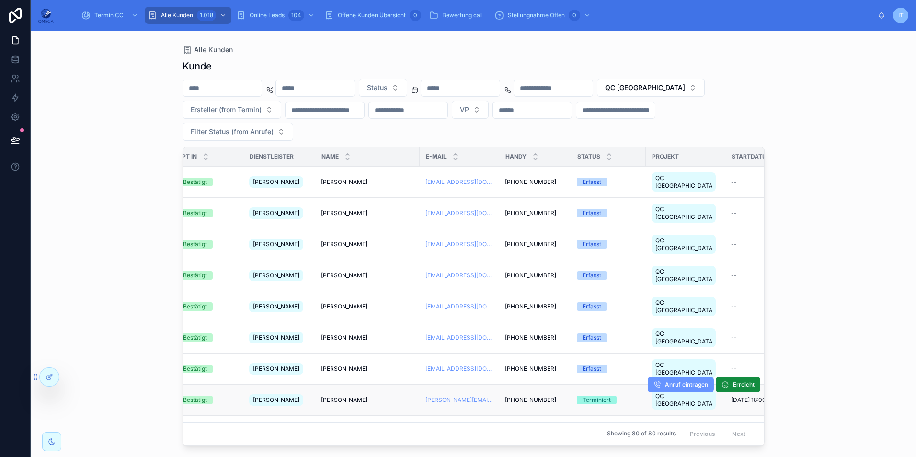
click at [526, 396] on span "[PHONE_NUMBER]" at bounding box center [530, 400] width 51 height 8
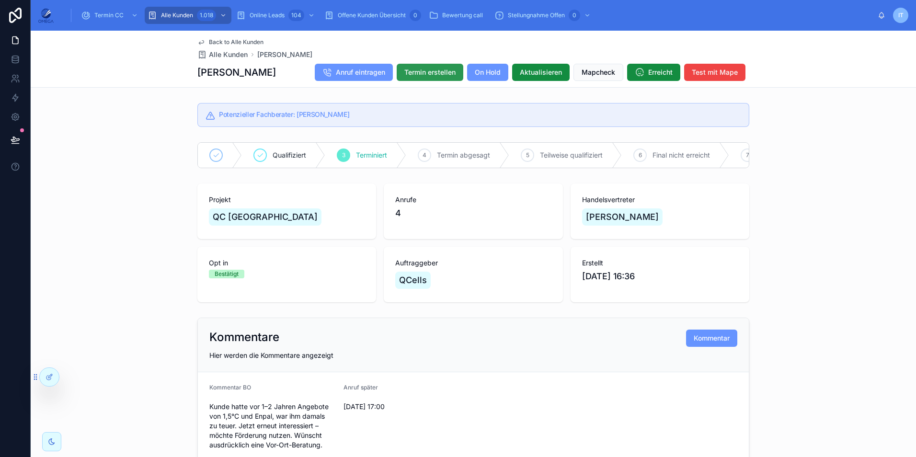
click at [436, 70] on span "Termin erstellen" at bounding box center [429, 73] width 51 height 10
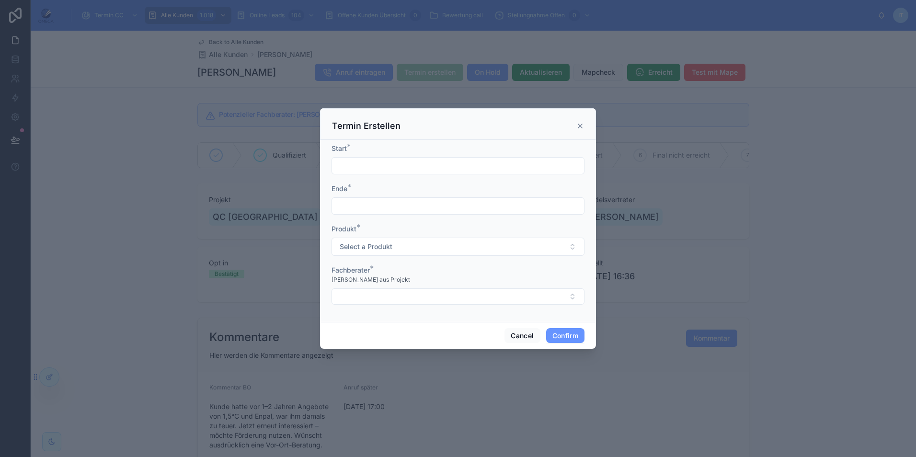
click at [453, 163] on input "text" at bounding box center [458, 165] width 252 height 13
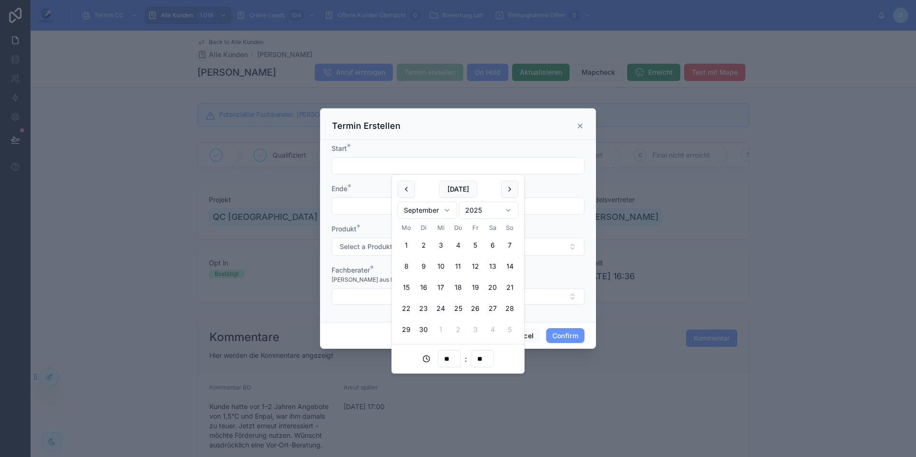
click at [467, 142] on div "Start * Ende * Produkt * Select a Produkt Fachberater * Nur Fachberater aus Pro…" at bounding box center [458, 231] width 276 height 182
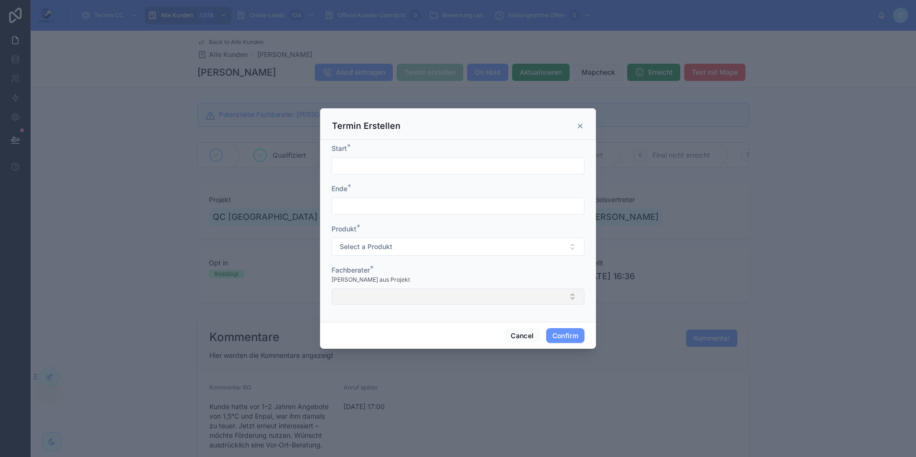
click at [426, 293] on button "Select Button" at bounding box center [458, 296] width 253 height 16
click at [580, 126] on icon at bounding box center [580, 126] width 4 height 4
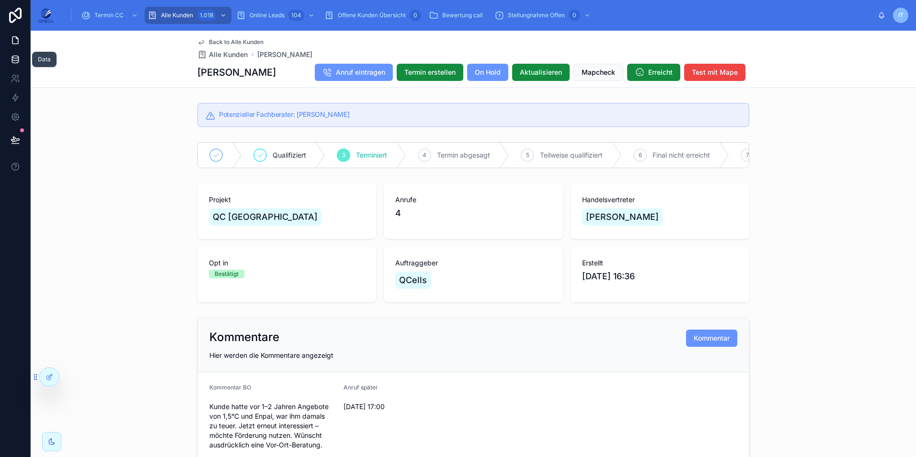
click at [9, 65] on link at bounding box center [15, 59] width 30 height 19
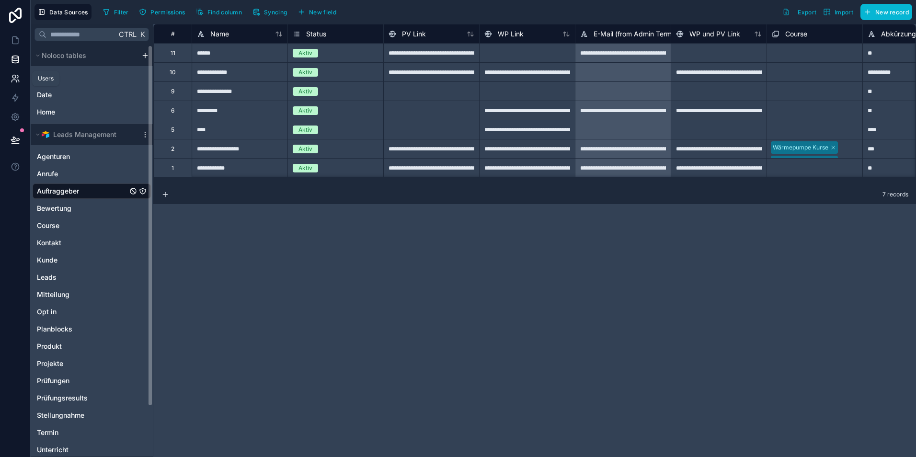
click at [24, 77] on link at bounding box center [15, 78] width 30 height 19
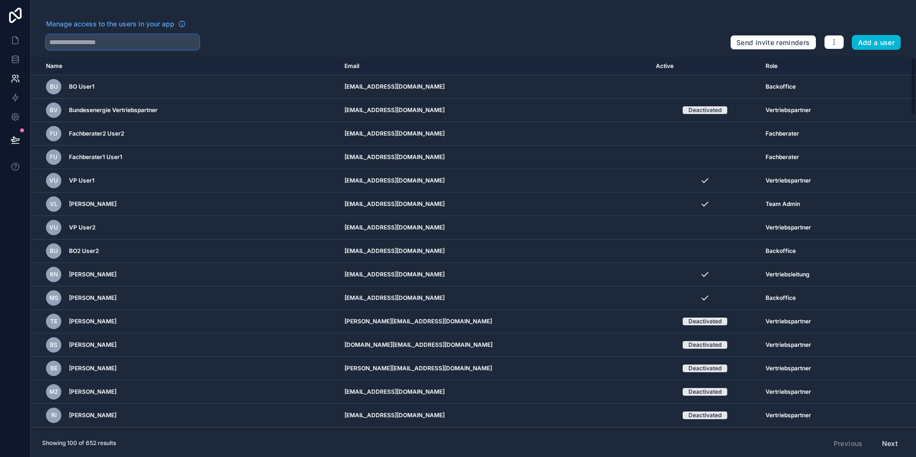
click at [140, 37] on input "text" at bounding box center [122, 42] width 153 height 15
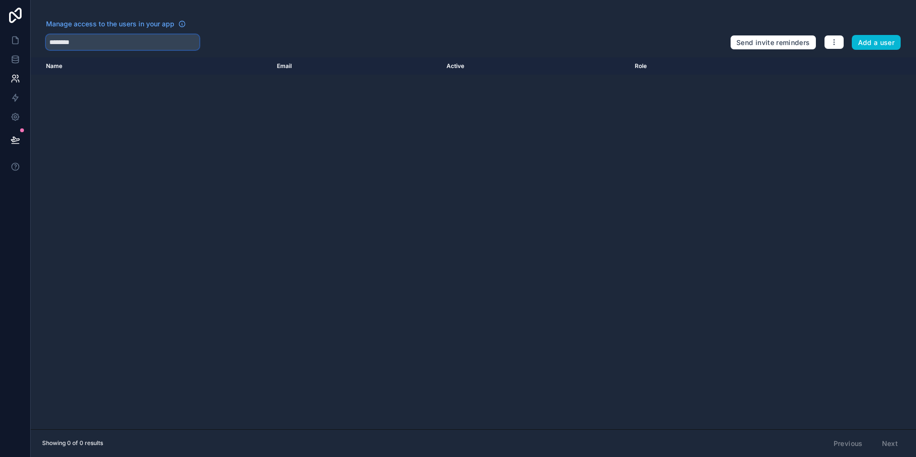
type input "********"
click at [87, 44] on input "********" at bounding box center [122, 42] width 153 height 15
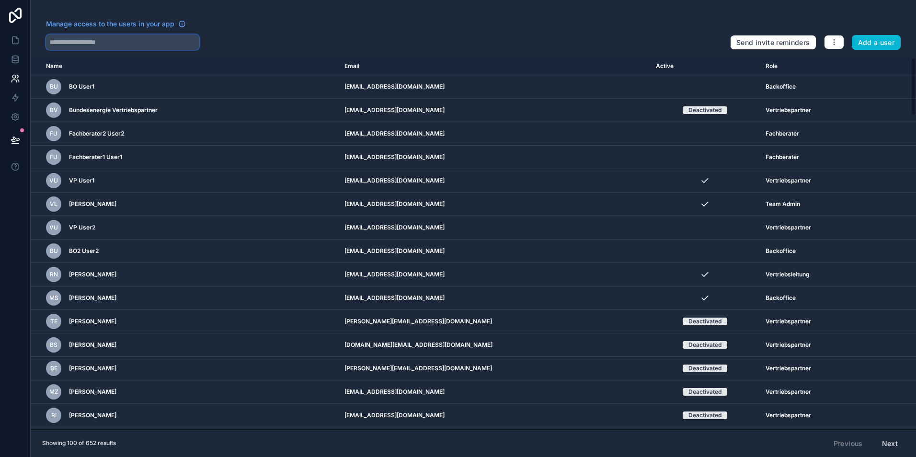
paste input "**********"
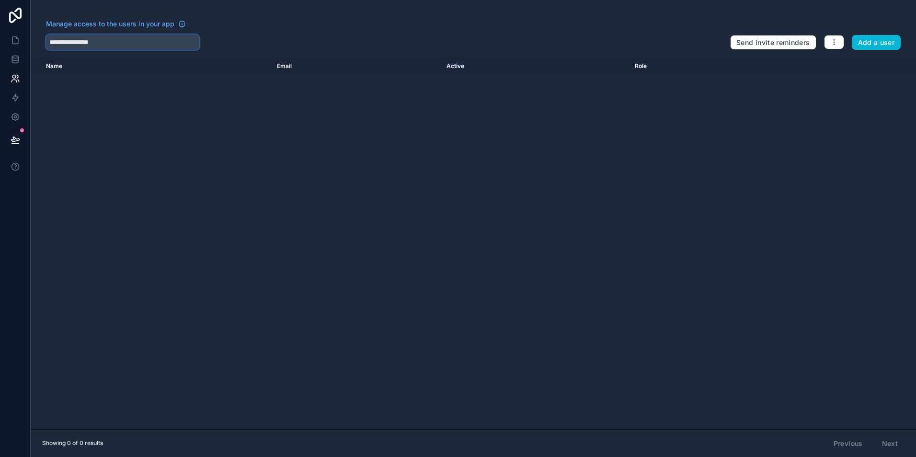
click at [60, 37] on input "**********" at bounding box center [122, 42] width 153 height 15
click at [60, 39] on input "**********" at bounding box center [122, 42] width 153 height 15
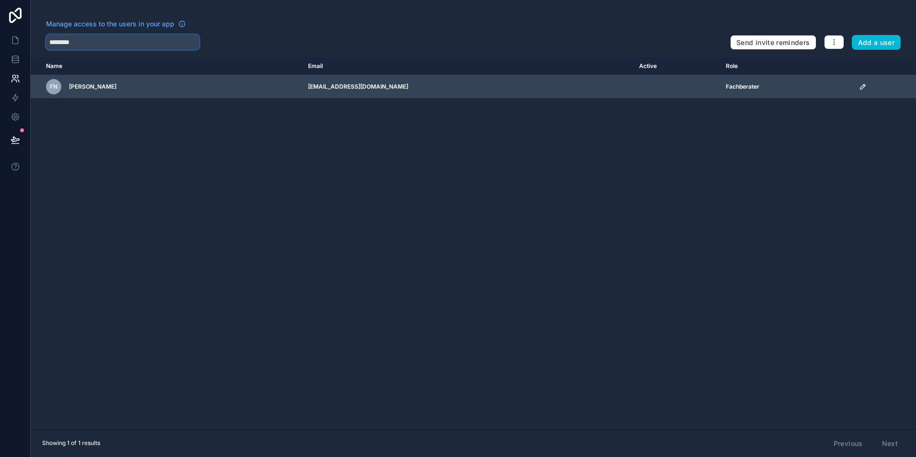
type input "********"
click at [859, 90] on icon "scrollable content" at bounding box center [863, 87] width 8 height 8
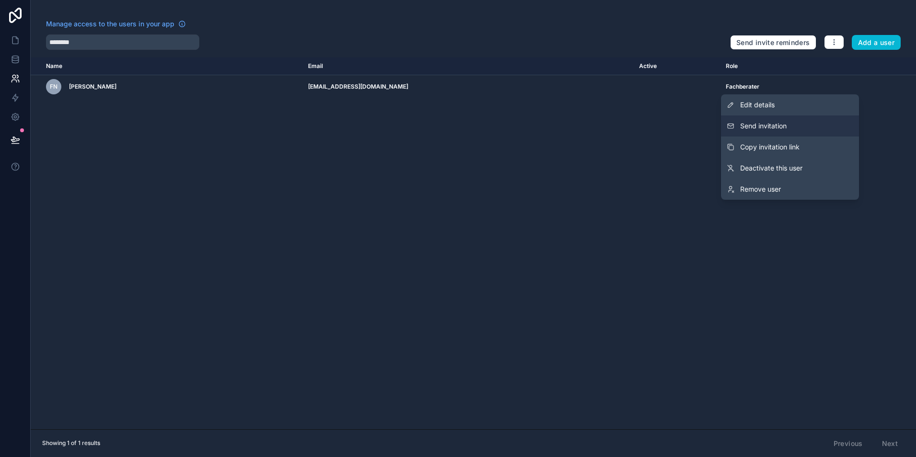
click at [792, 124] on button "Send invitation" at bounding box center [790, 125] width 138 height 21
